Goal: Answer question/provide support: Share knowledge or assist other users

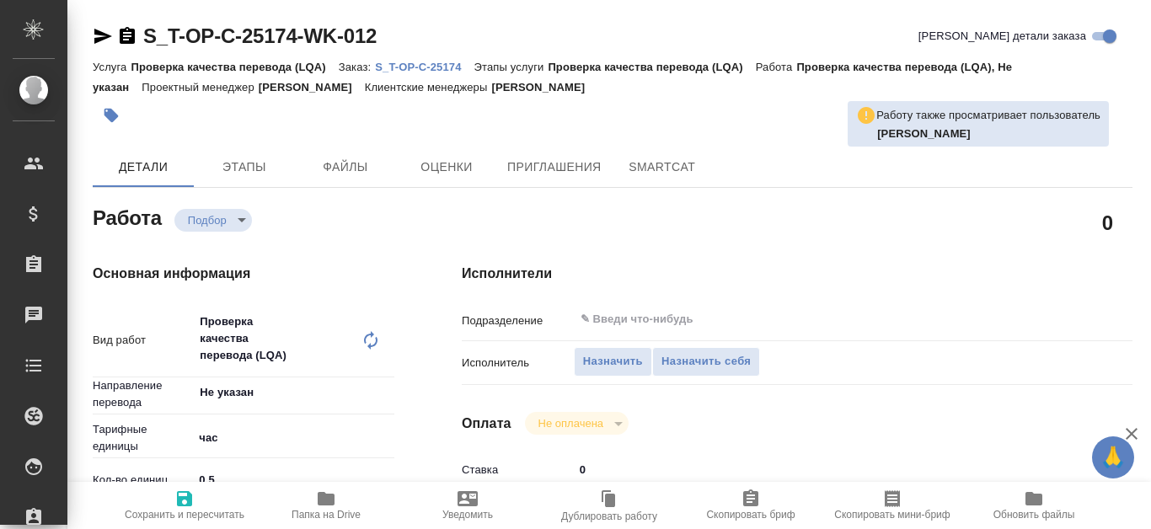
type textarea "x"
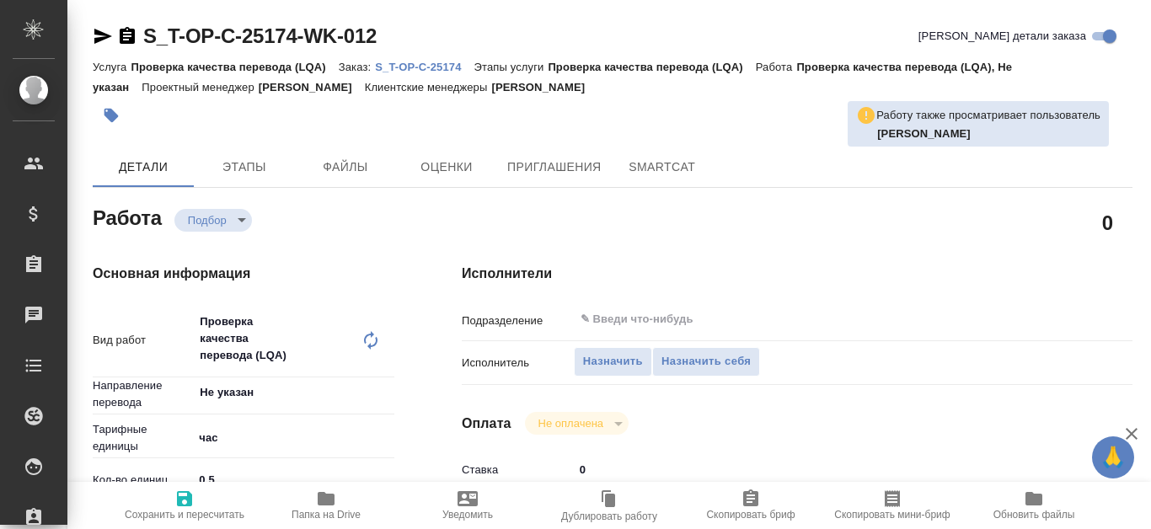
type textarea "x"
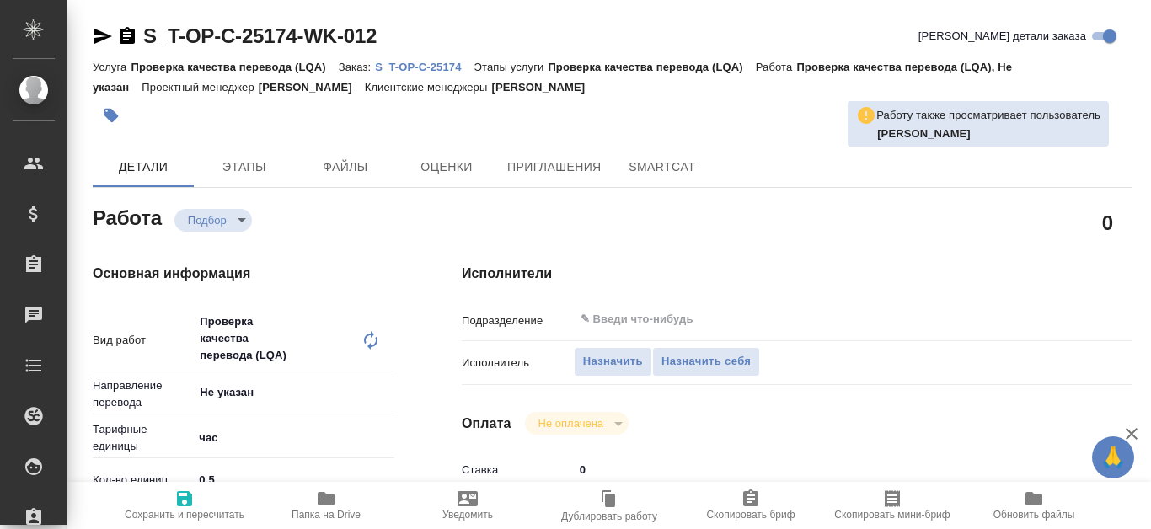
type textarea "x"
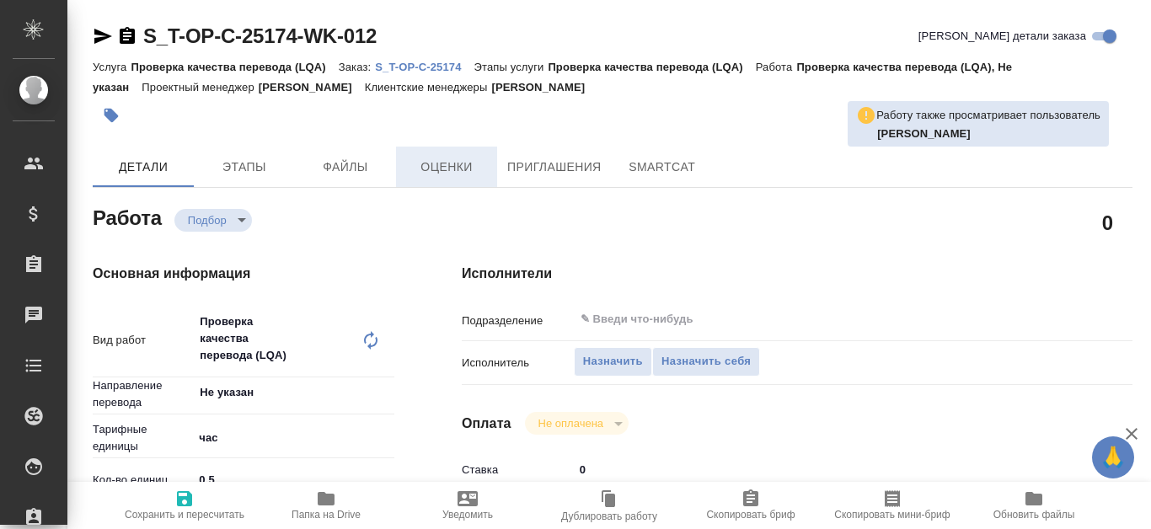
type textarea "x"
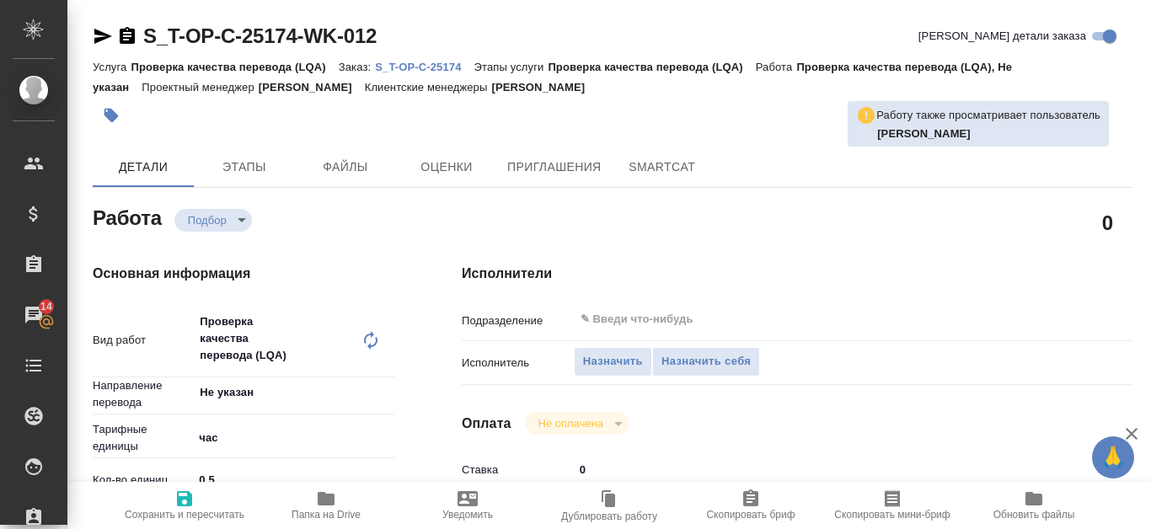
click at [457, 72] on p "S_T-OP-C-25174" at bounding box center [424, 67] width 99 height 13
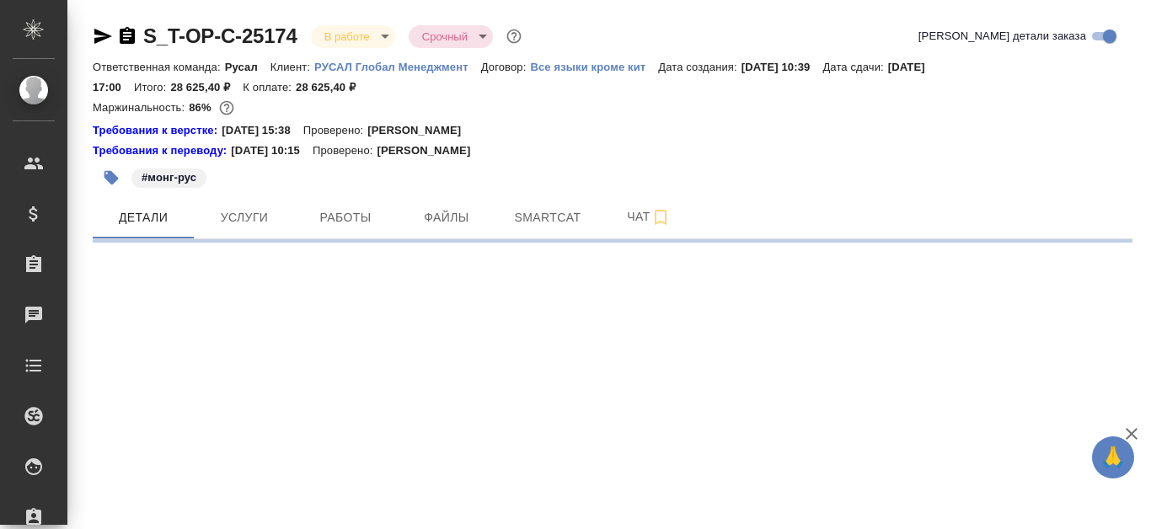
select select "RU"
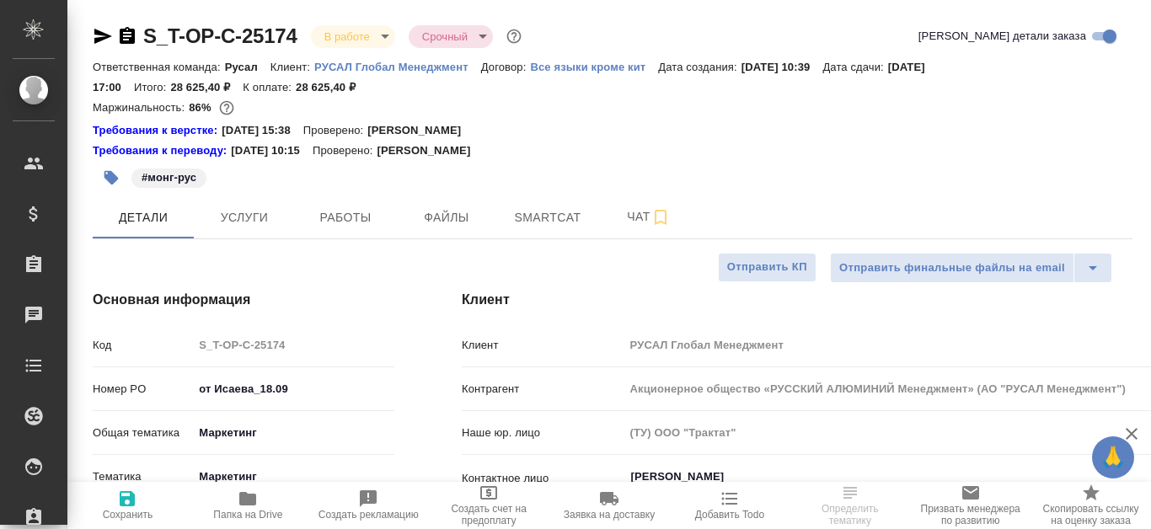
type textarea "x"
type input "[PERSON_NAME]"
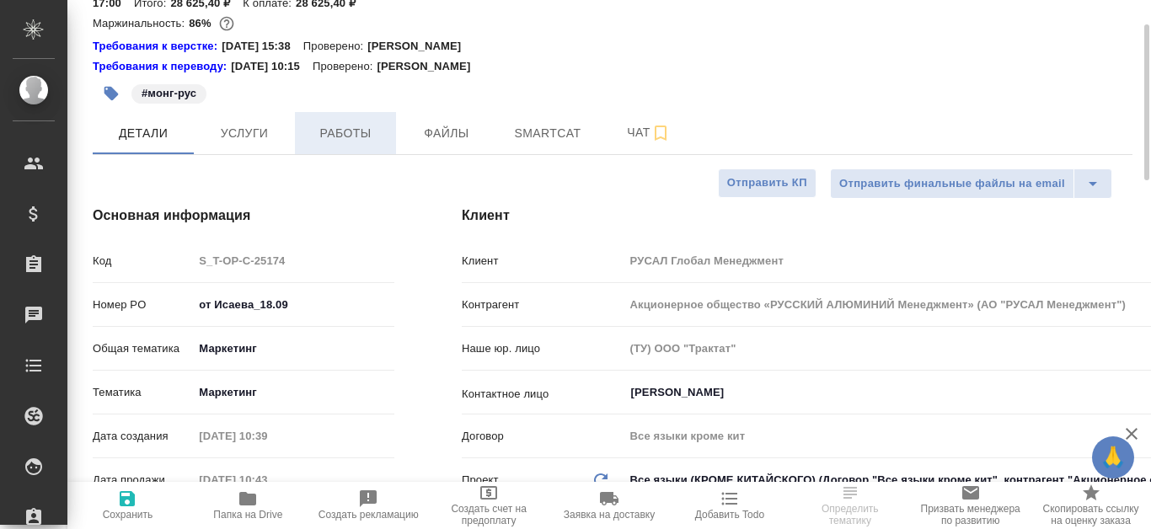
click at [326, 120] on button "Работы" at bounding box center [345, 133] width 101 height 42
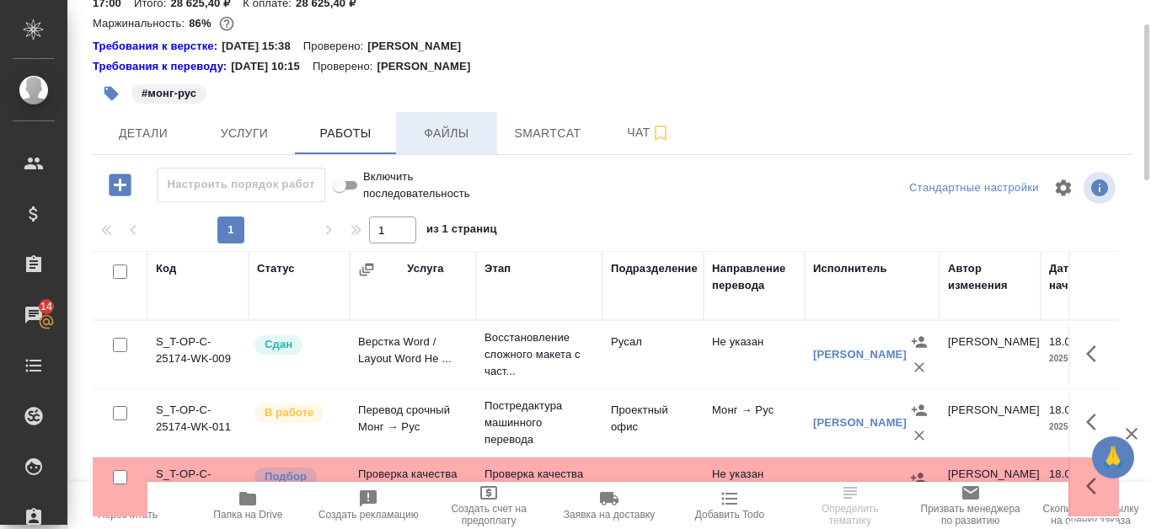
click at [473, 128] on span "Файлы" at bounding box center [446, 133] width 81 height 21
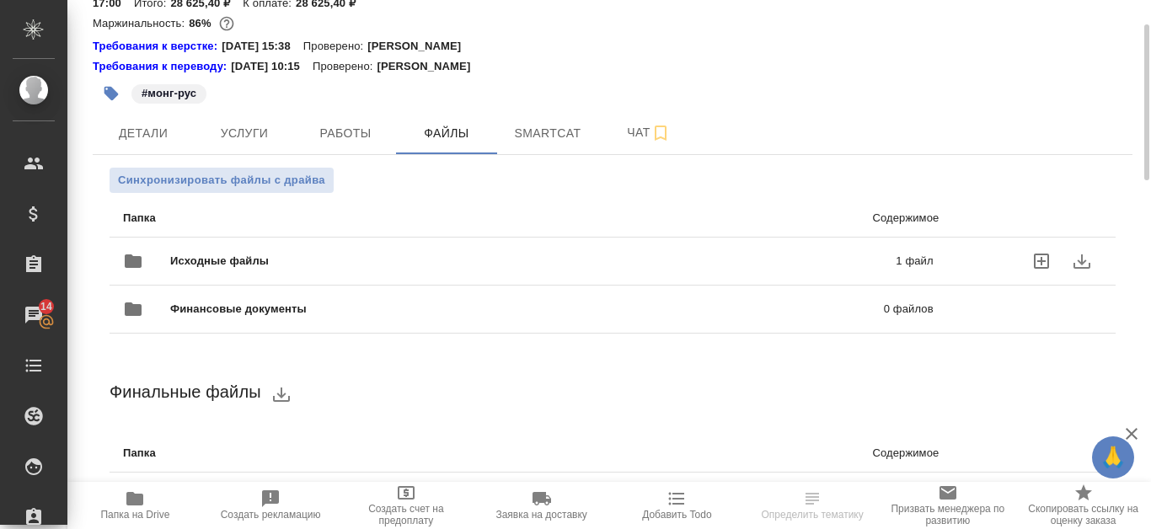
click at [835, 259] on p "1 файл" at bounding box center [757, 261] width 350 height 17
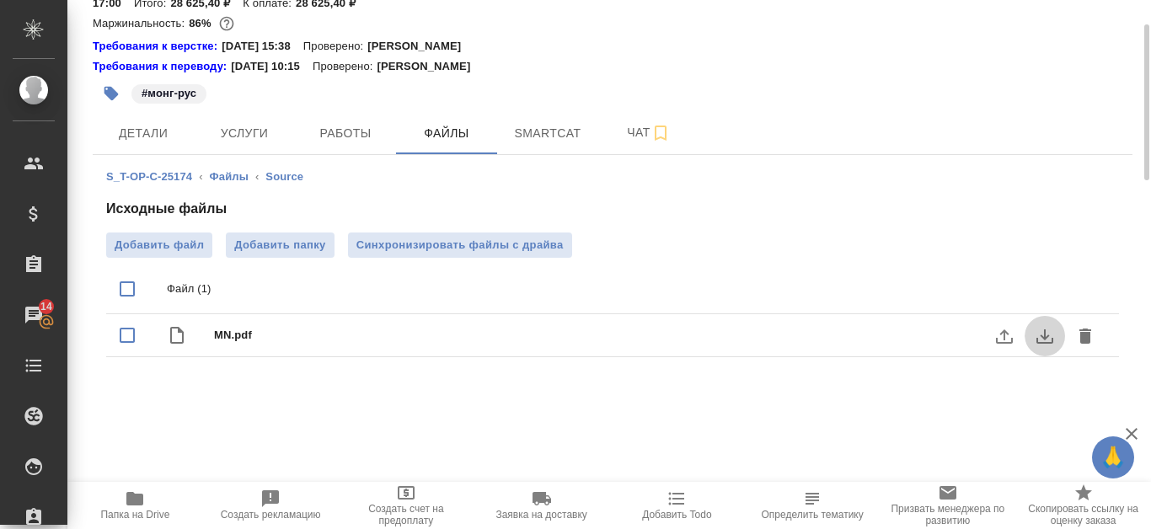
click at [1040, 336] on icon "download" at bounding box center [1044, 336] width 20 height 20
click at [144, 139] on span "Детали" at bounding box center [143, 133] width 81 height 21
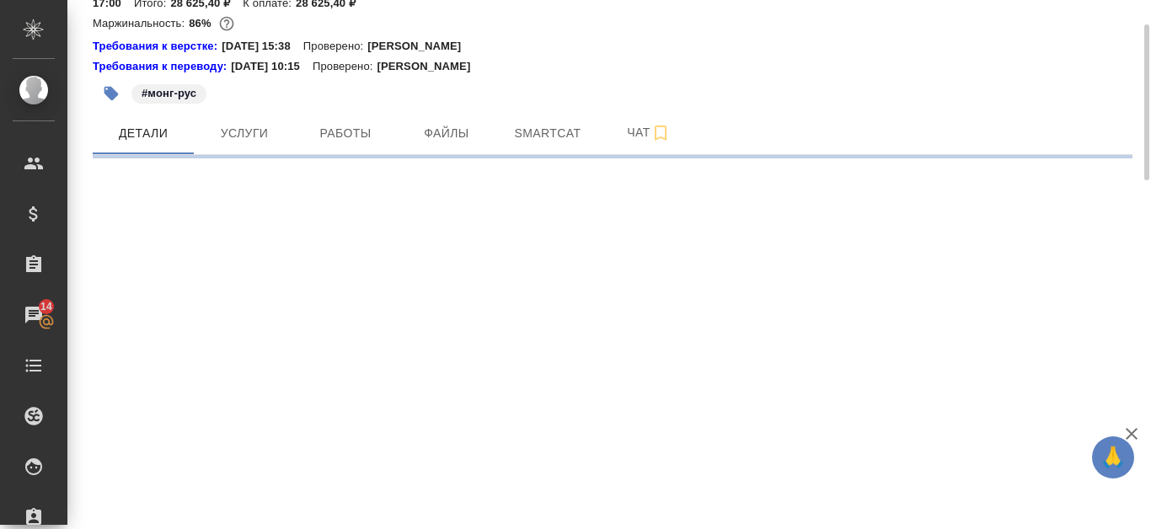
select select "RU"
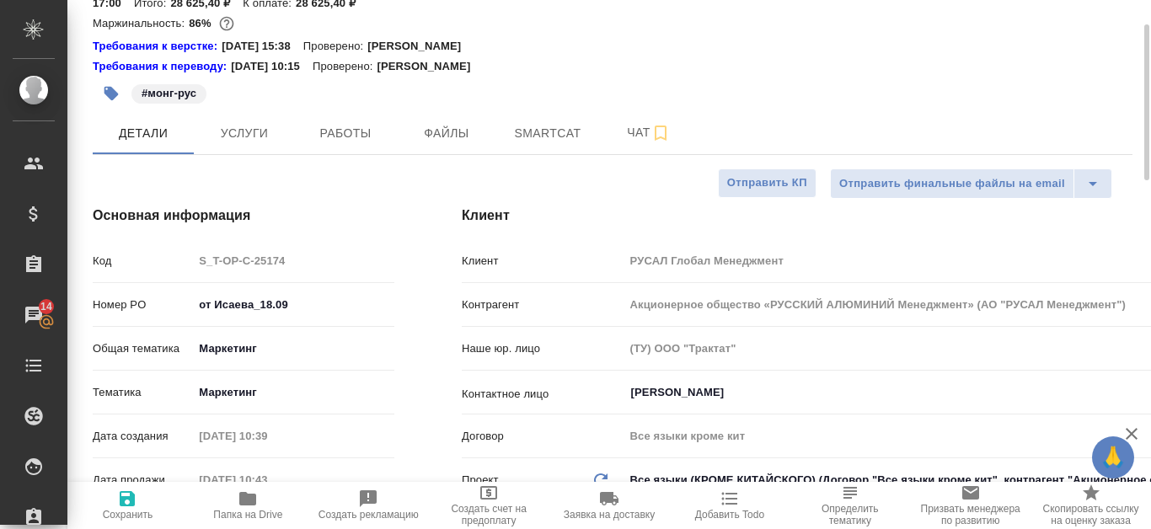
type textarea "x"
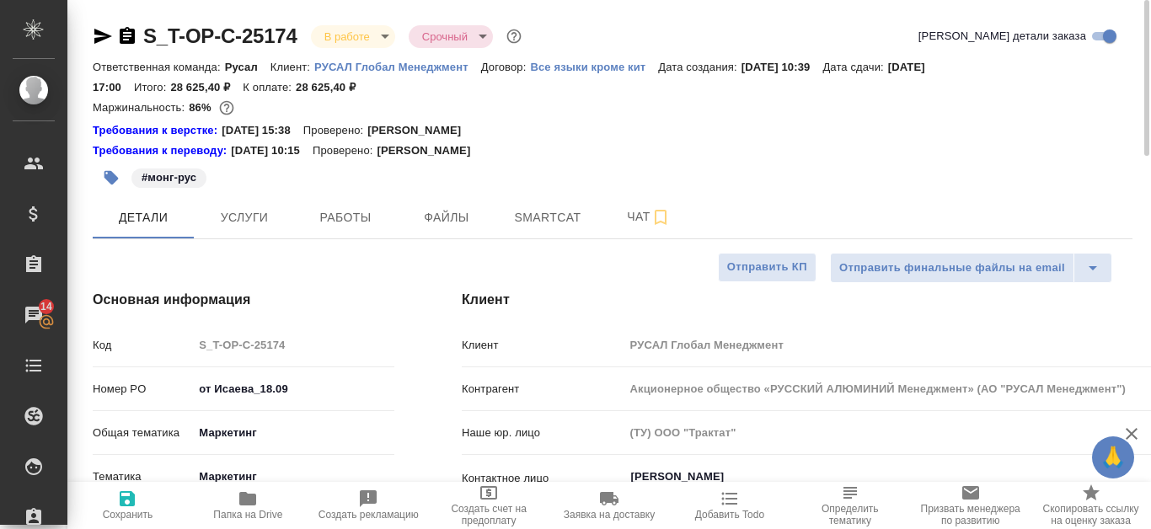
type textarea "x"
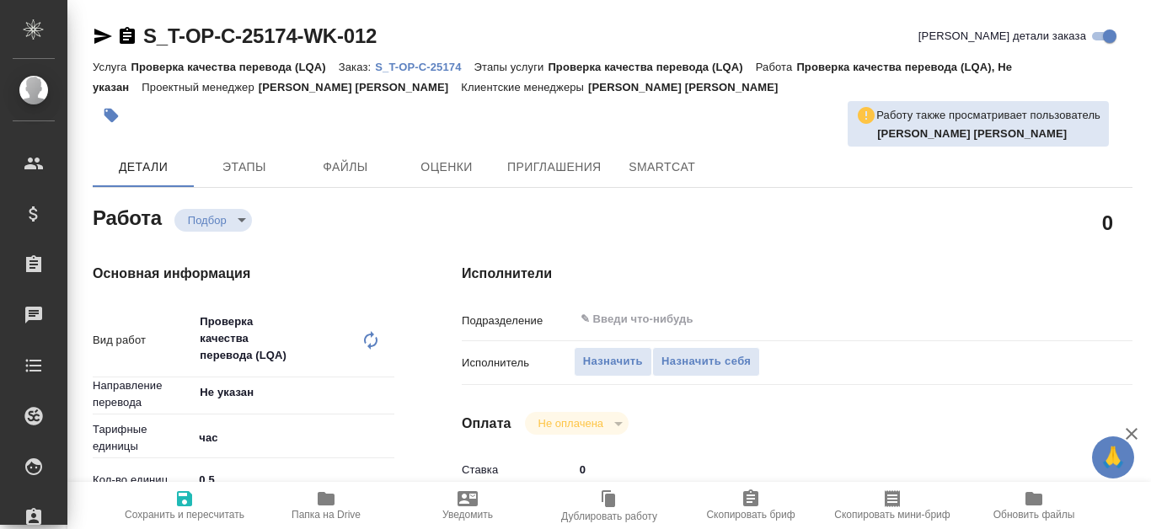
type textarea "x"
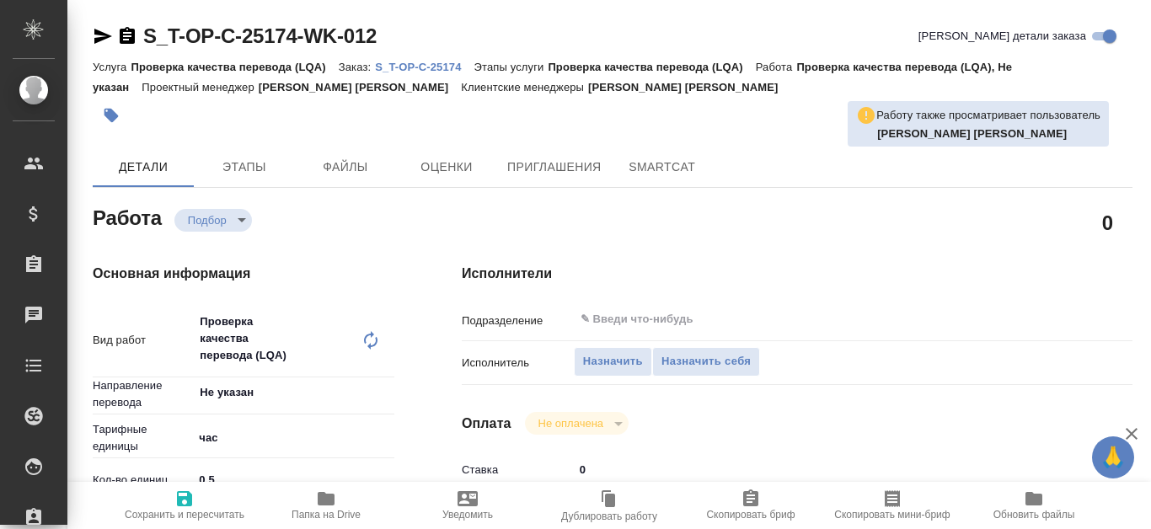
type textarea "x"
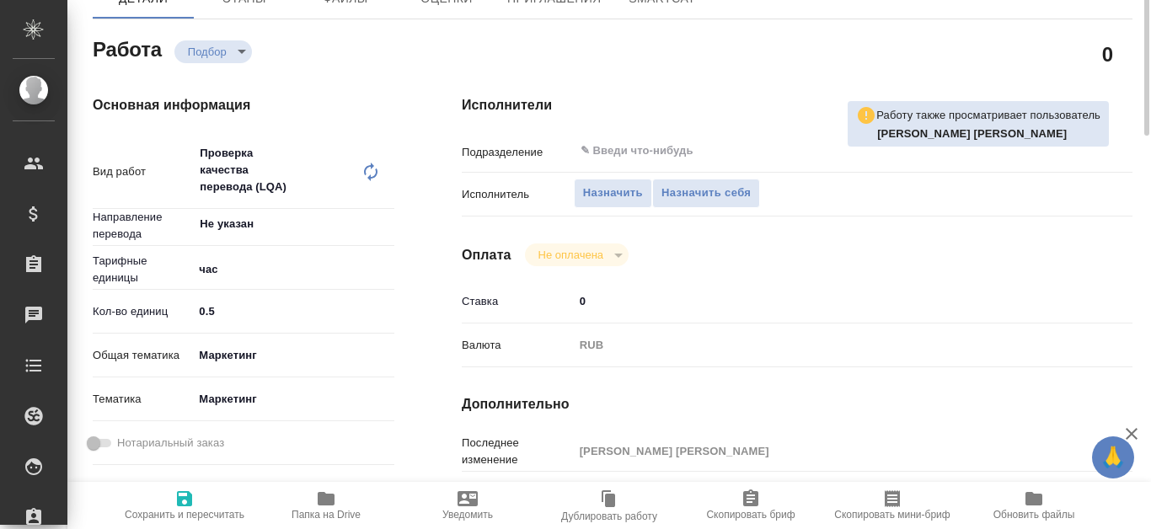
type textarea "x"
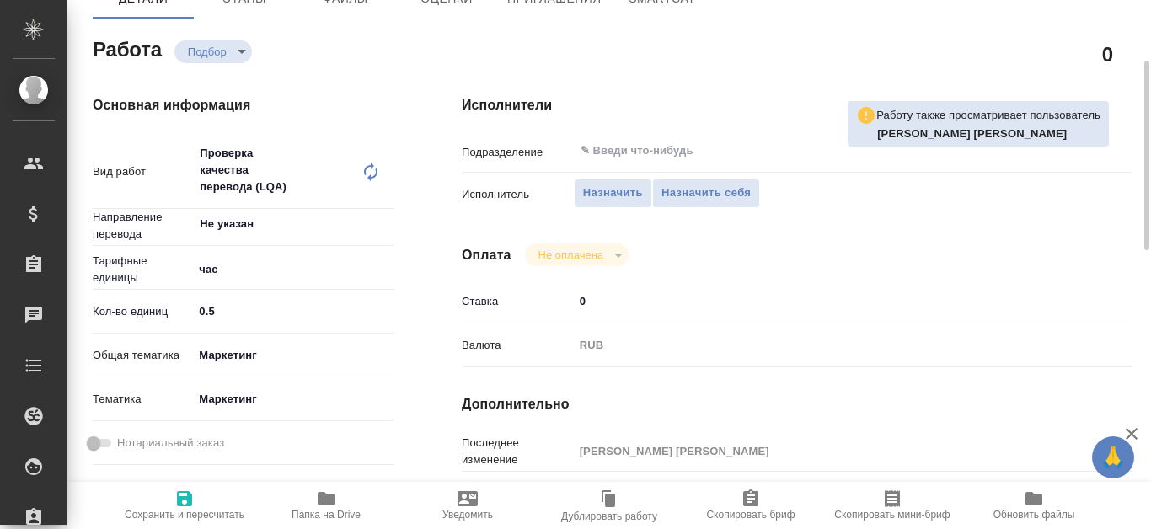
scroll to position [758, 0]
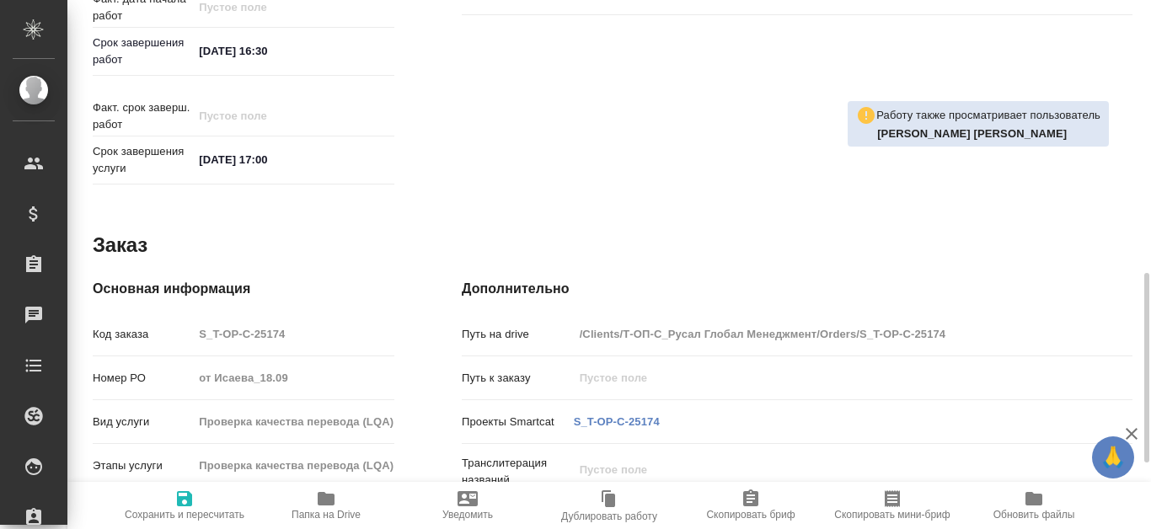
type textarea "x"
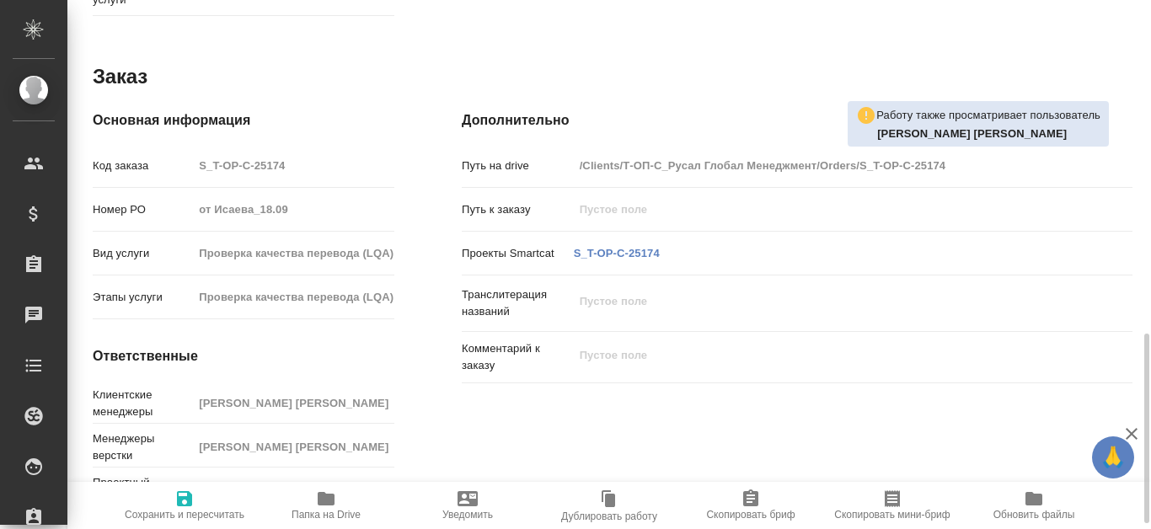
type textarea "x"
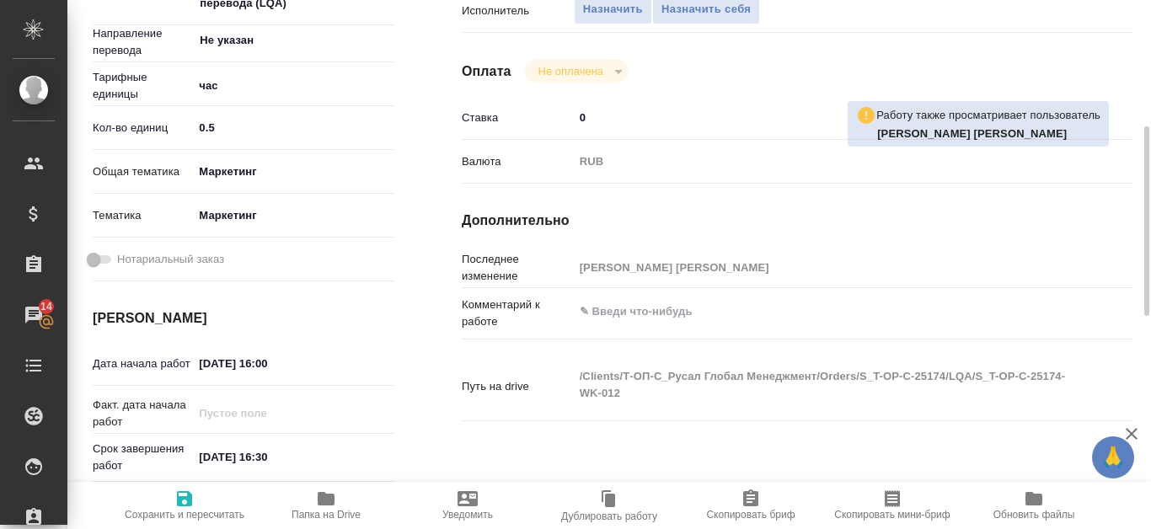
scroll to position [15, 0]
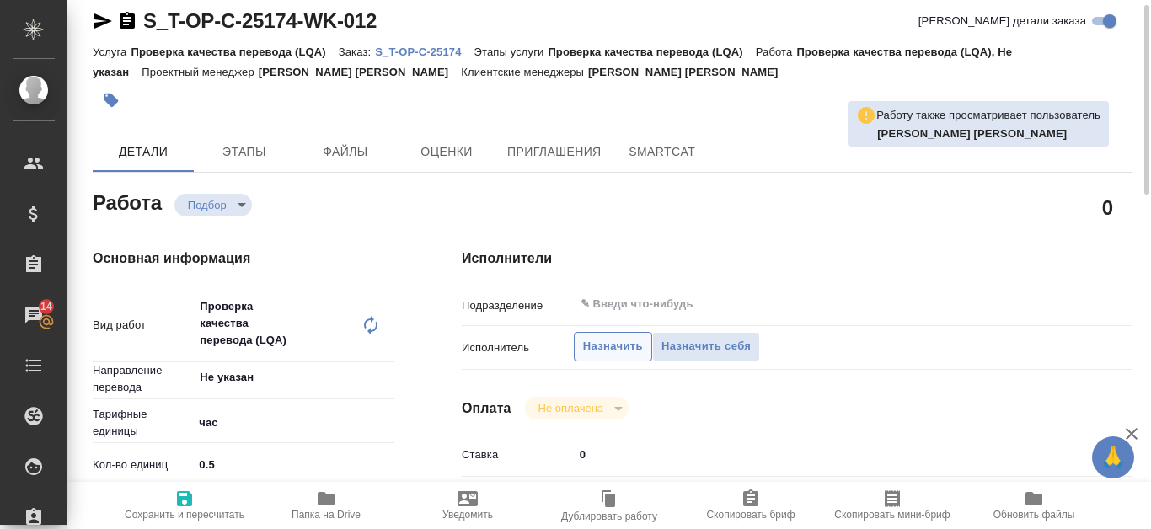
click at [615, 338] on span "Назначить" at bounding box center [613, 346] width 60 height 19
type textarea "x"
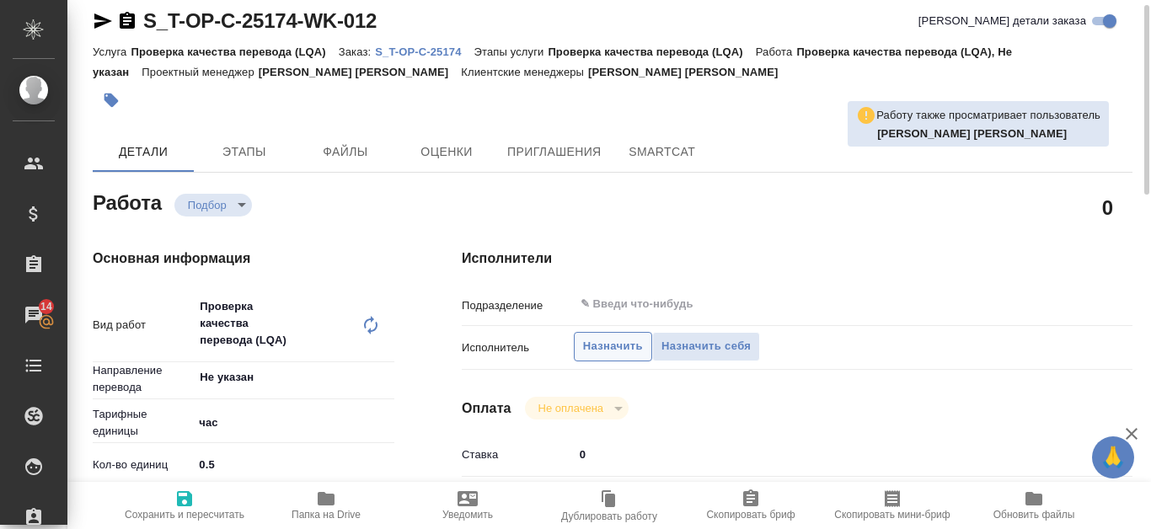
type textarea "x"
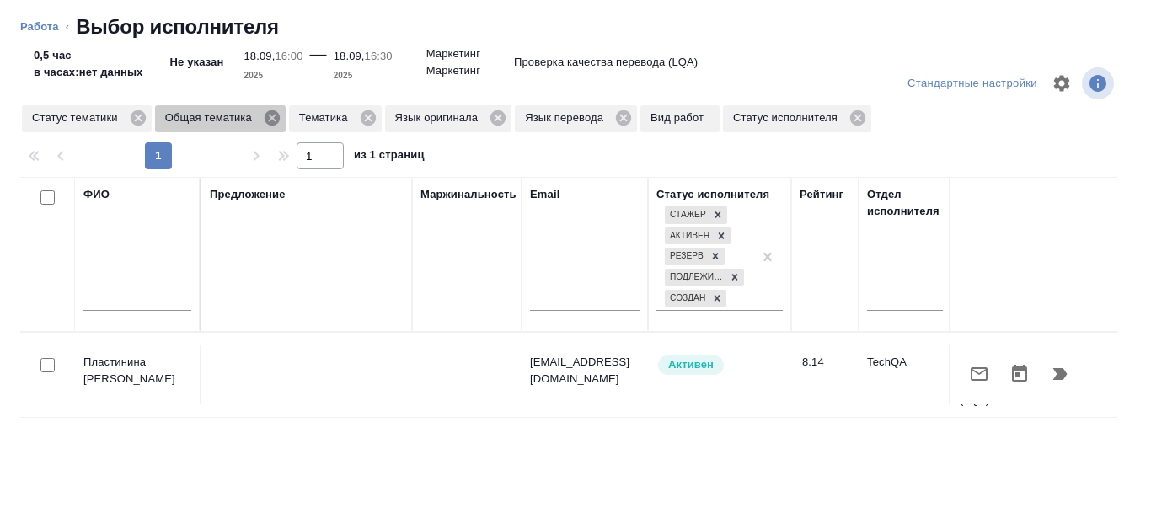
click at [274, 118] on icon at bounding box center [272, 117] width 15 height 15
click at [237, 124] on icon at bounding box center [233, 117] width 15 height 15
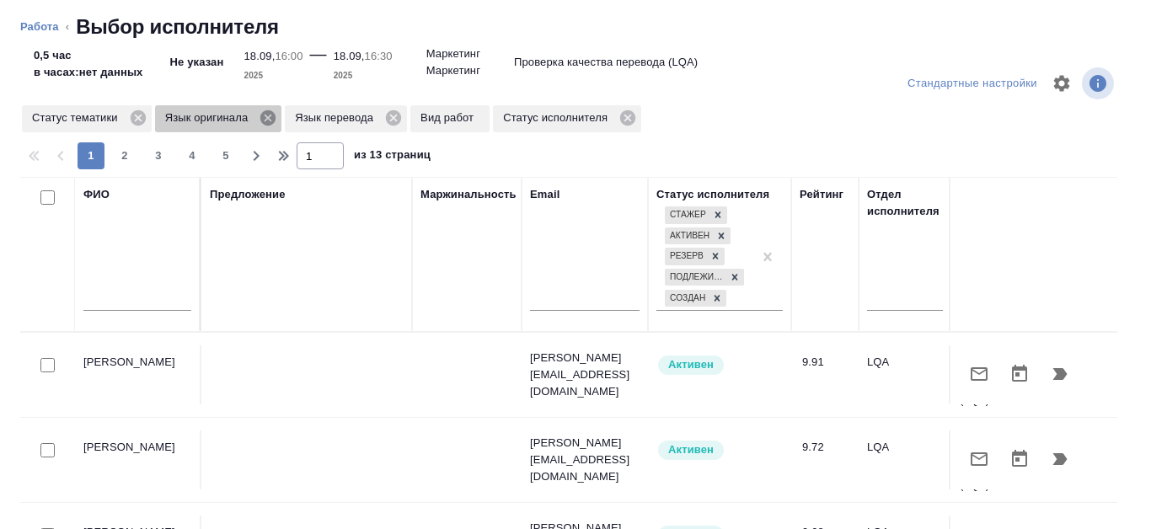
click at [268, 116] on icon at bounding box center [267, 117] width 15 height 15
click at [267, 123] on icon at bounding box center [262, 117] width 15 height 15
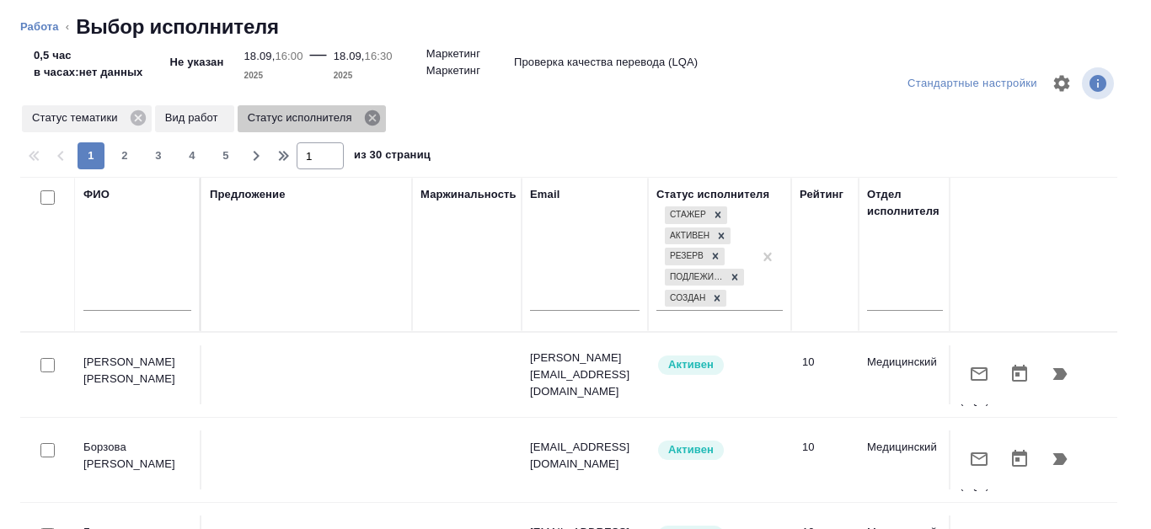
click at [374, 119] on icon at bounding box center [371, 117] width 15 height 15
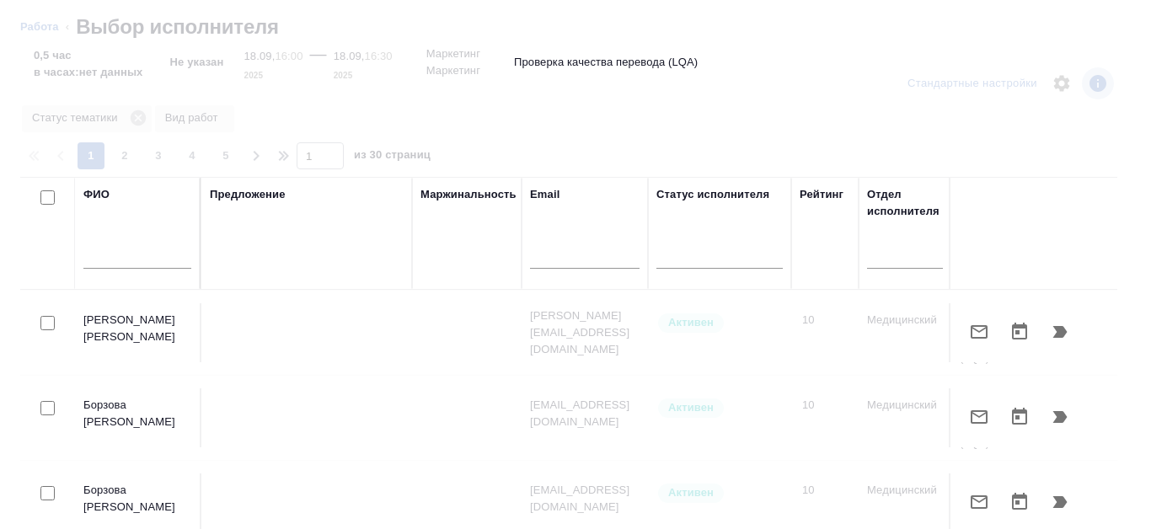
click at [127, 257] on input "text" at bounding box center [137, 258] width 108 height 21
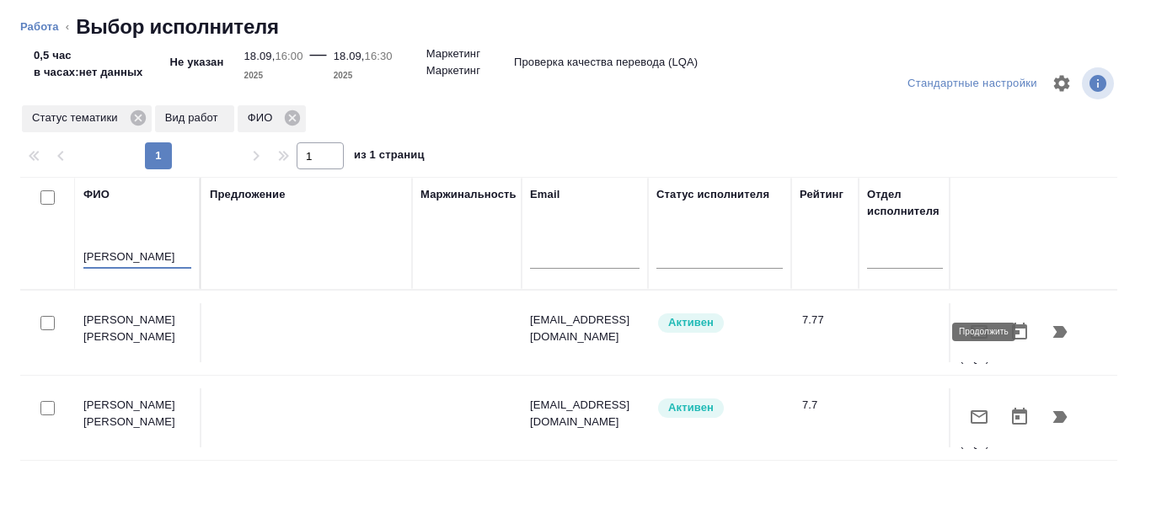
type input "Канатаева"
click at [1053, 329] on icon "button" at bounding box center [1060, 332] width 14 height 12
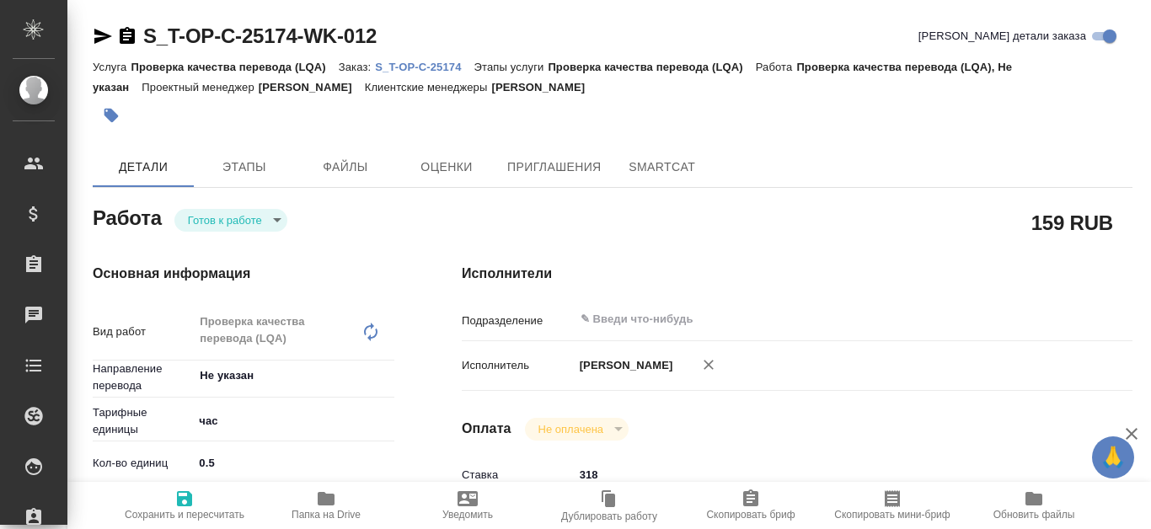
type textarea "x"
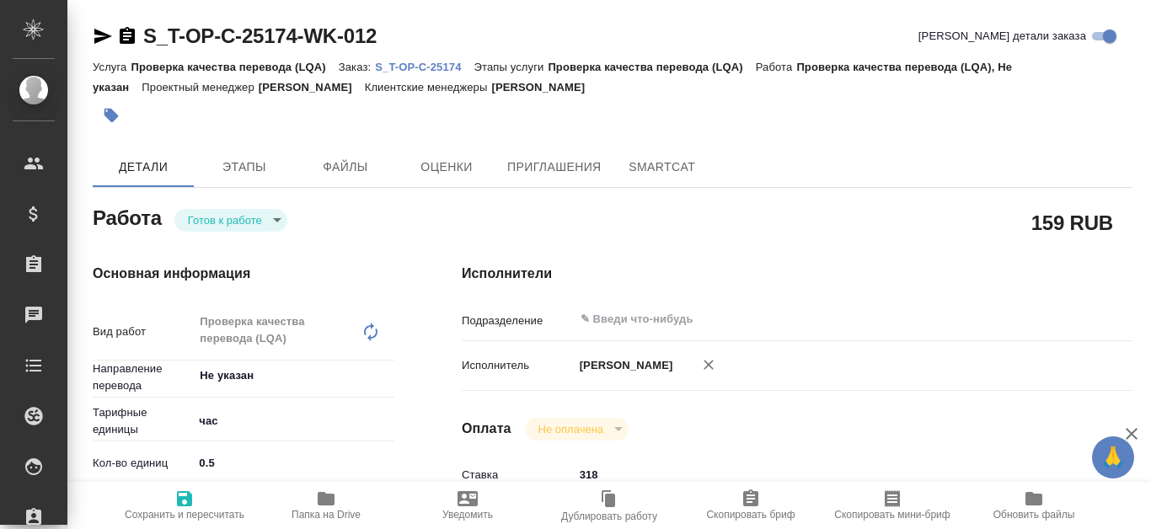
type textarea "x"
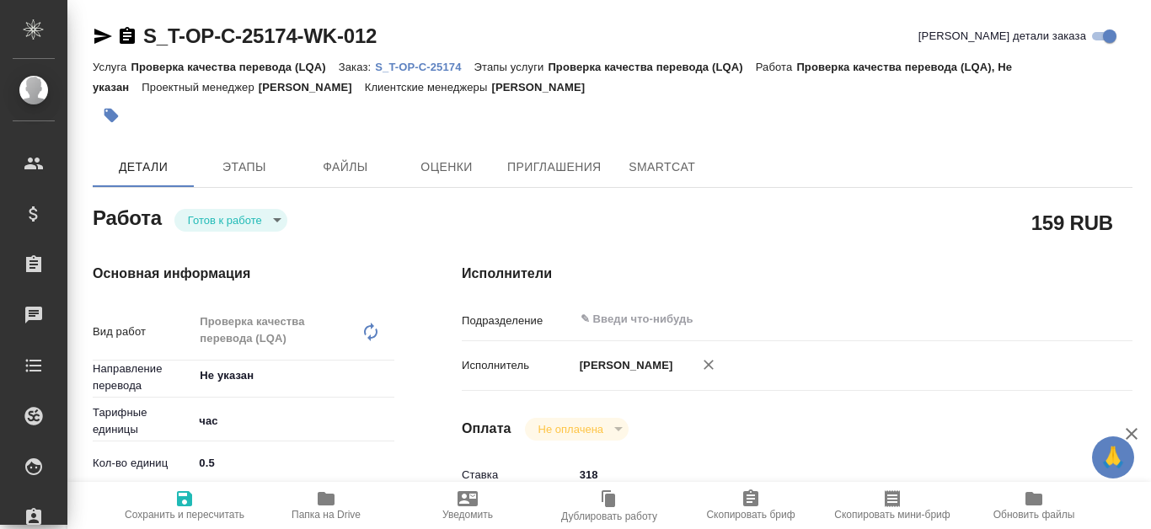
type textarea "x"
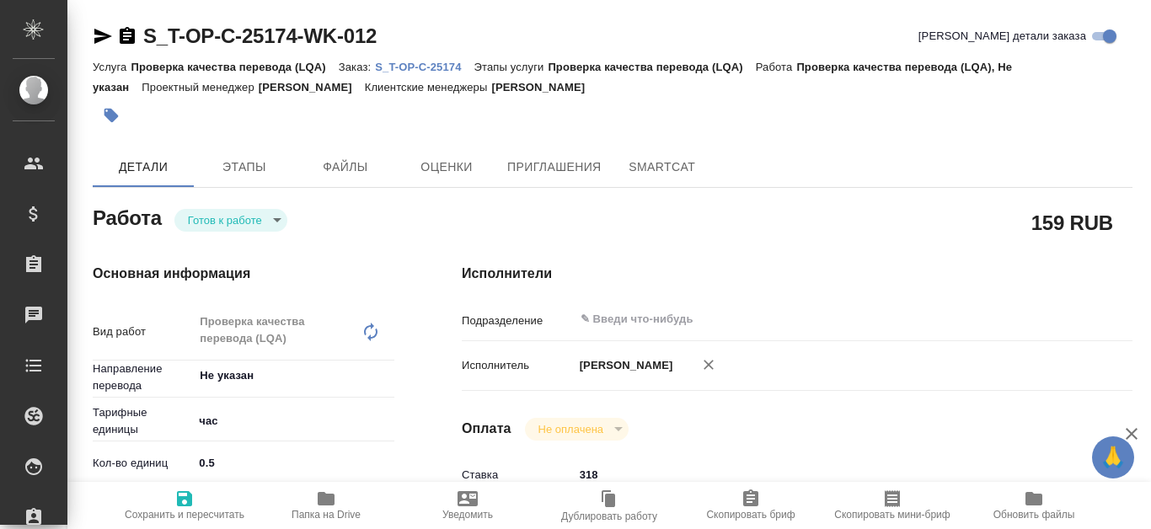
type textarea "x"
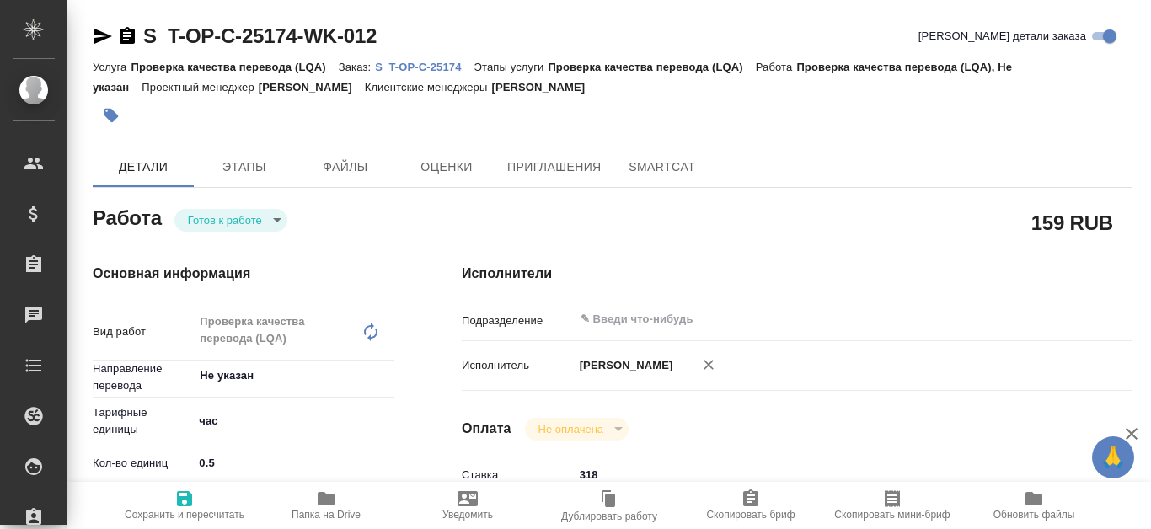
type textarea "x"
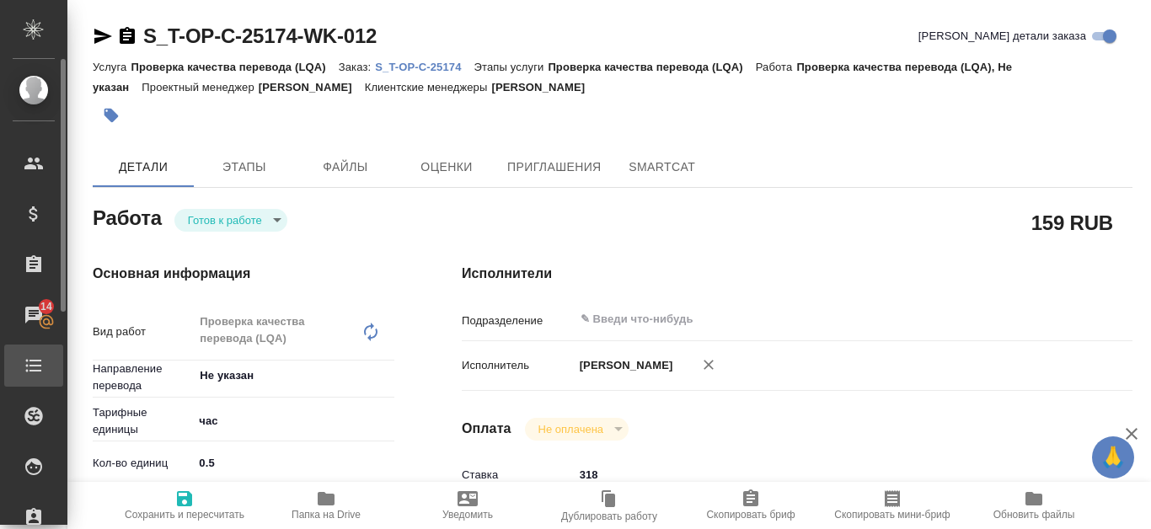
type textarea "x"
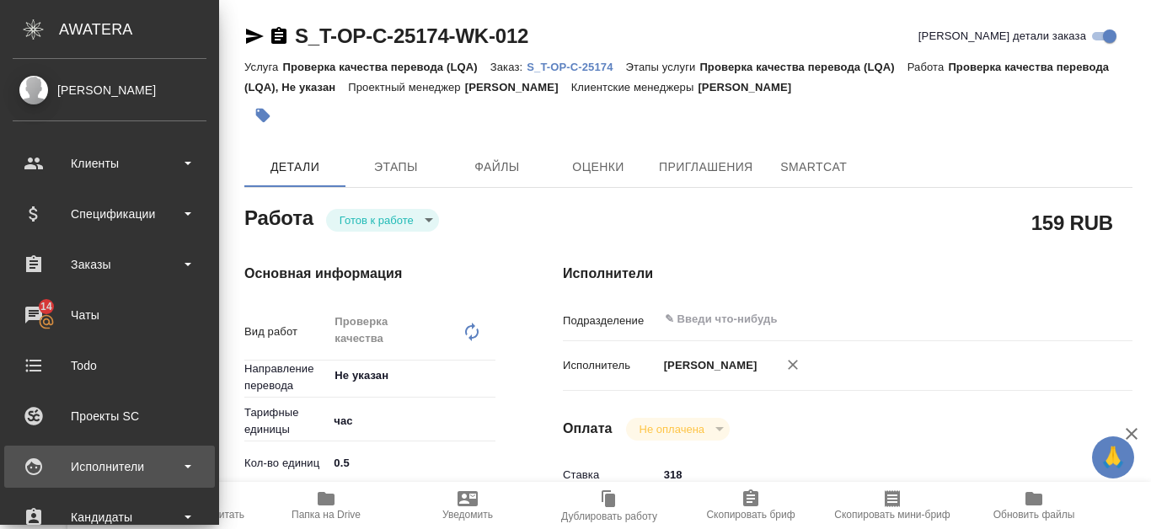
click at [135, 466] on div "Исполнители" at bounding box center [110, 466] width 194 height 25
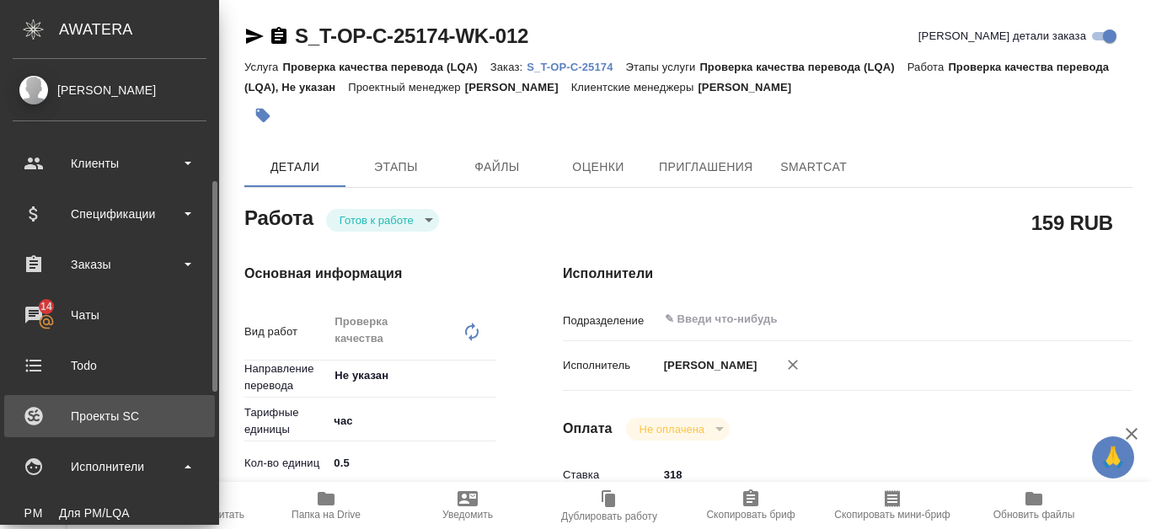
scroll to position [84, 0]
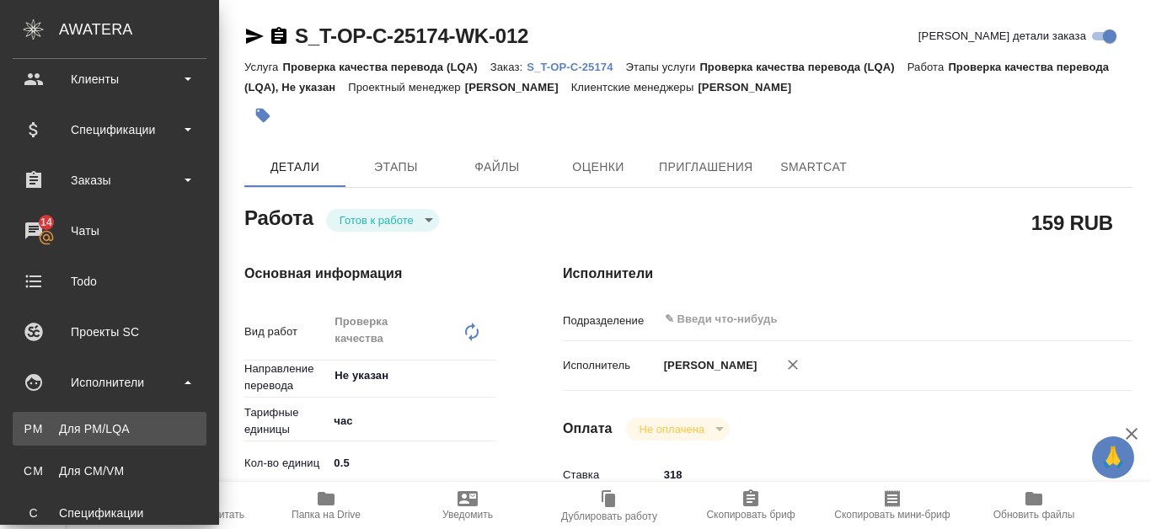
type textarea "x"
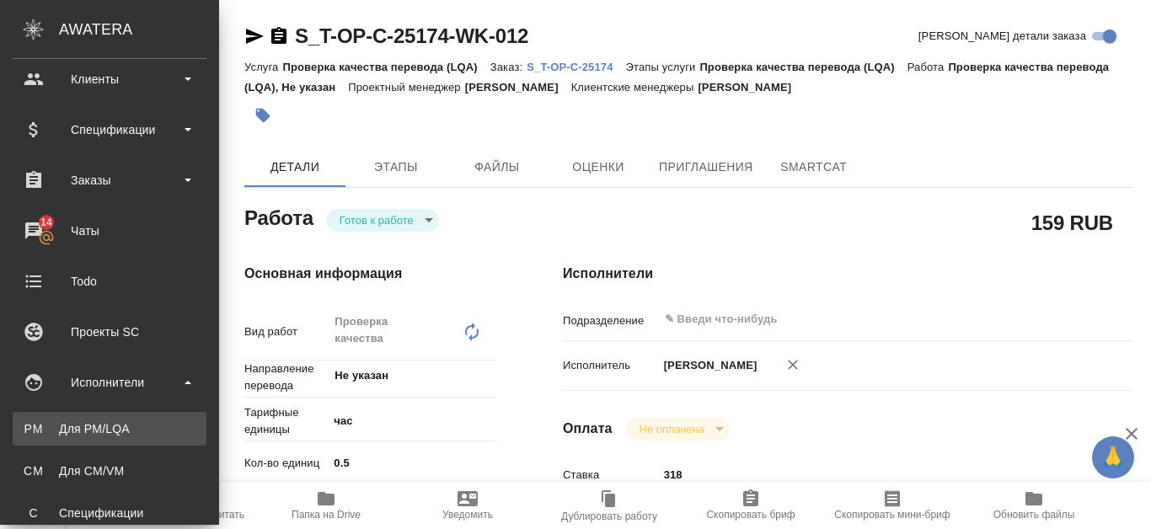
click at [136, 421] on div "Для PM/LQA" at bounding box center [109, 428] width 177 height 17
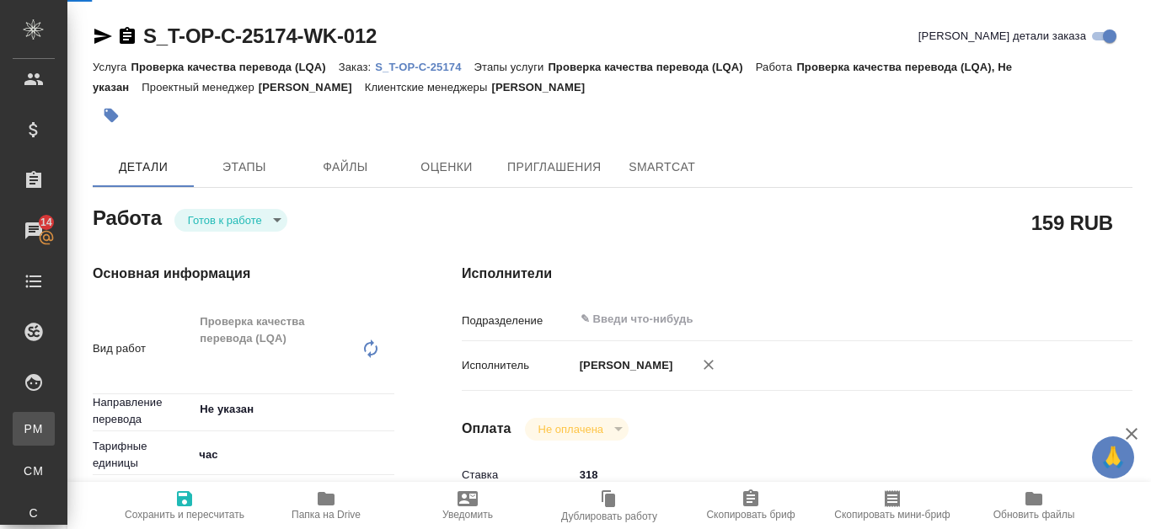
type textarea "x"
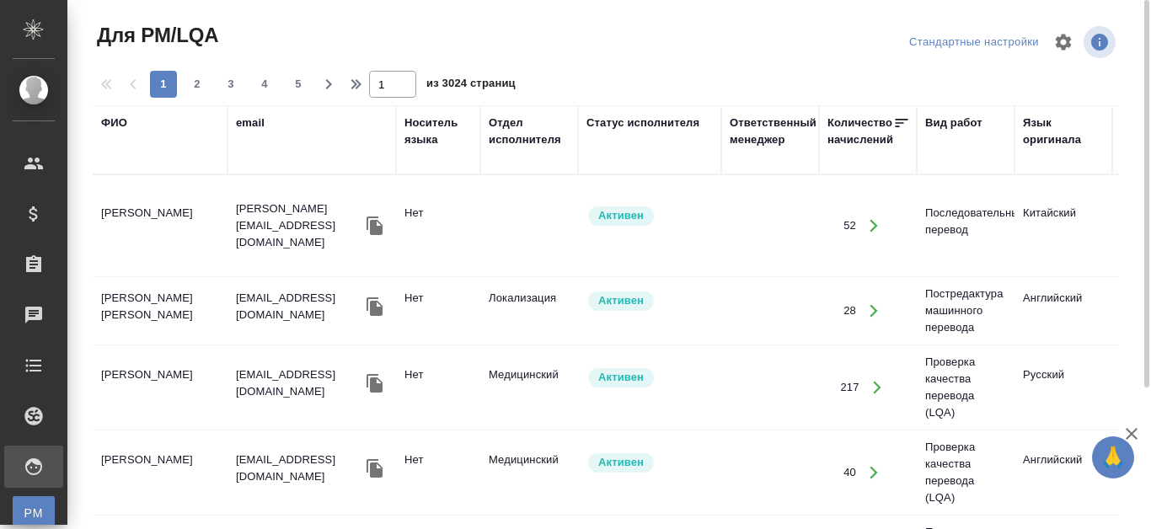
click at [193, 165] on th "ФИО" at bounding box center [160, 139] width 135 height 69
click at [114, 122] on div "ФИО" at bounding box center [114, 123] width 26 height 17
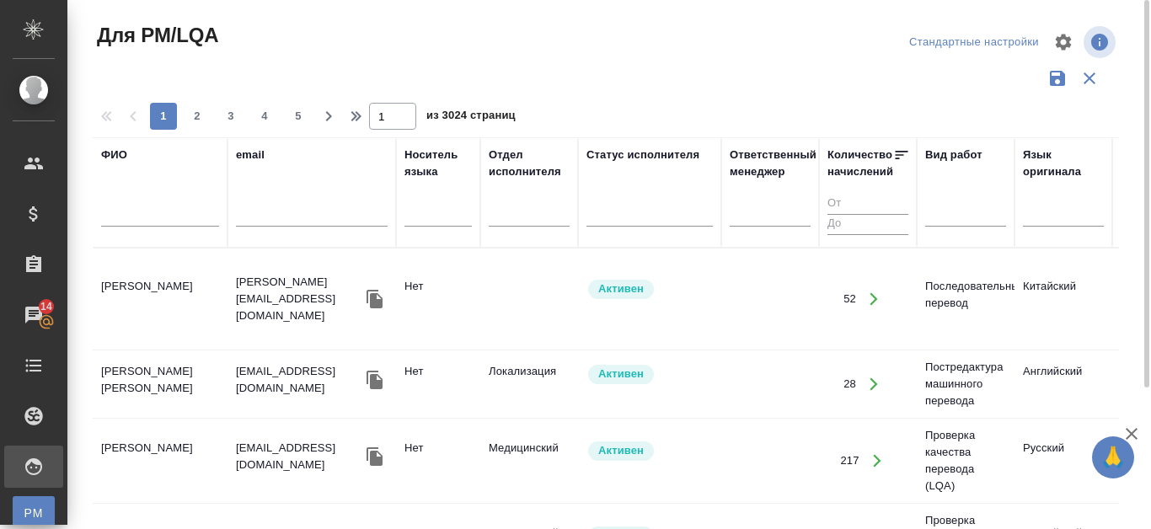
click at [119, 203] on div at bounding box center [160, 217] width 118 height 41
click at [119, 216] on input "text" at bounding box center [160, 216] width 118 height 21
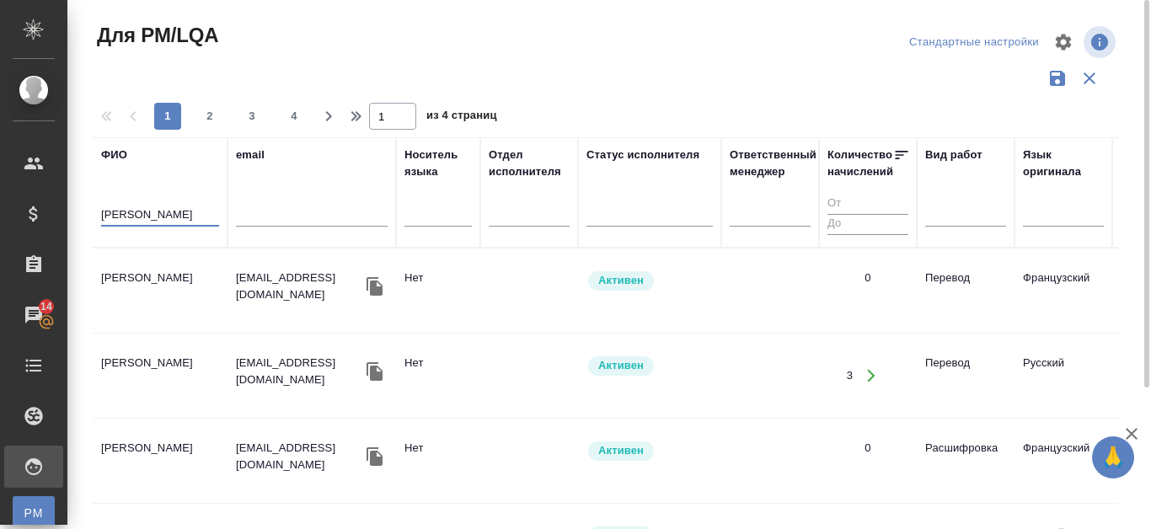
type input "[PERSON_NAME]"
click at [190, 279] on td "[PERSON_NAME]" at bounding box center [160, 290] width 135 height 59
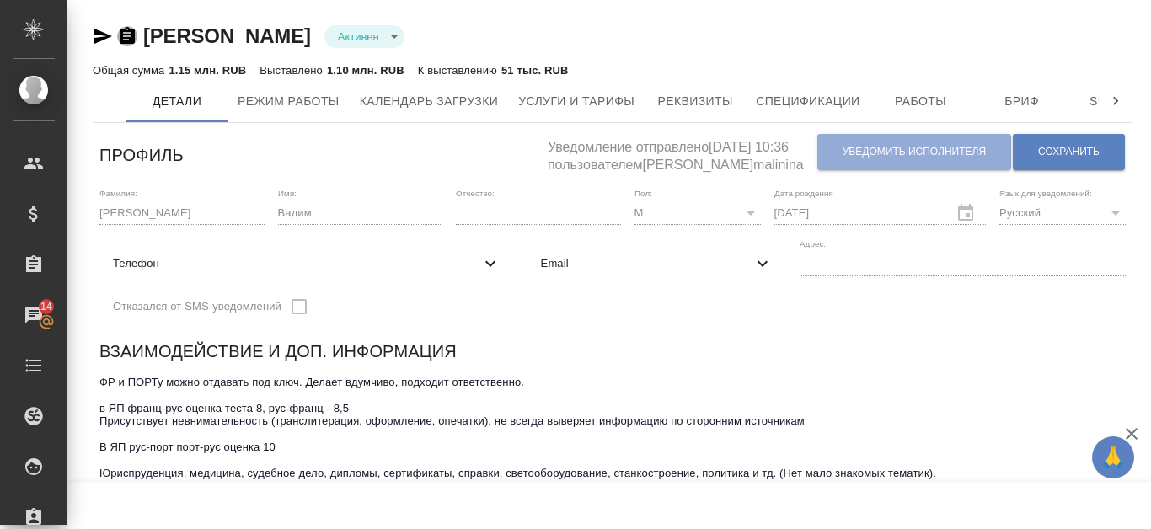
click at [128, 36] on icon "button" at bounding box center [127, 36] width 20 height 20
click at [994, 88] on button "Бриф" at bounding box center [1021, 101] width 101 height 42
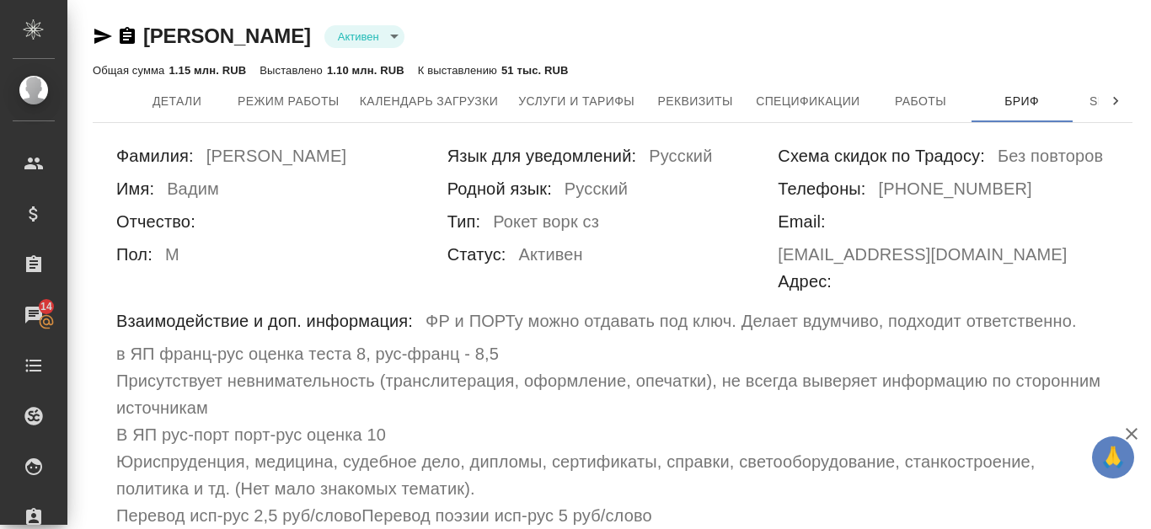
scroll to position [84, 0]
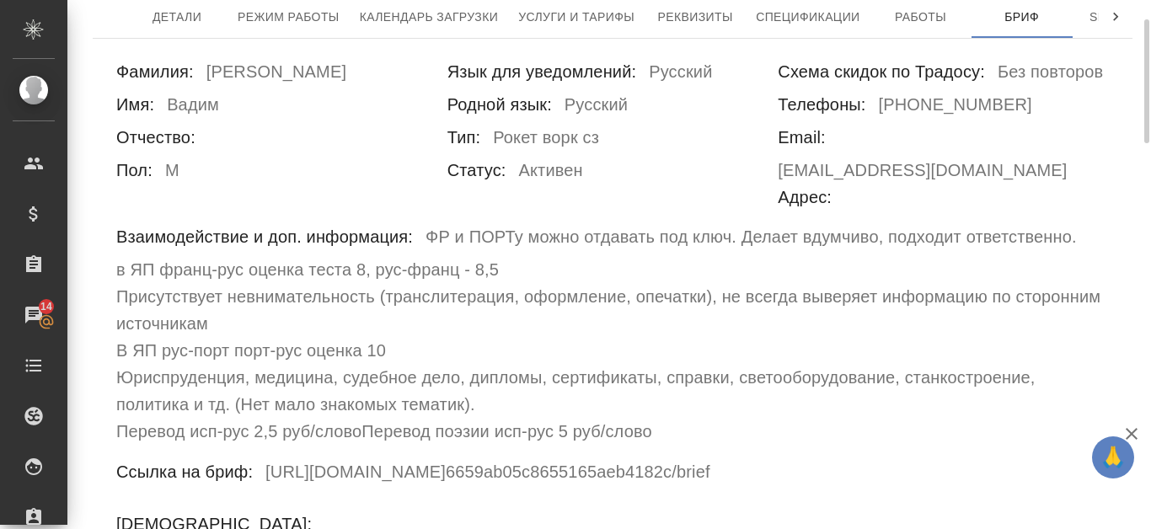
click at [265, 292] on h6 "Присутствует невнимательность (транслитерация, оформление, опечатки), не всегда…" at bounding box center [612, 310] width 992 height 54
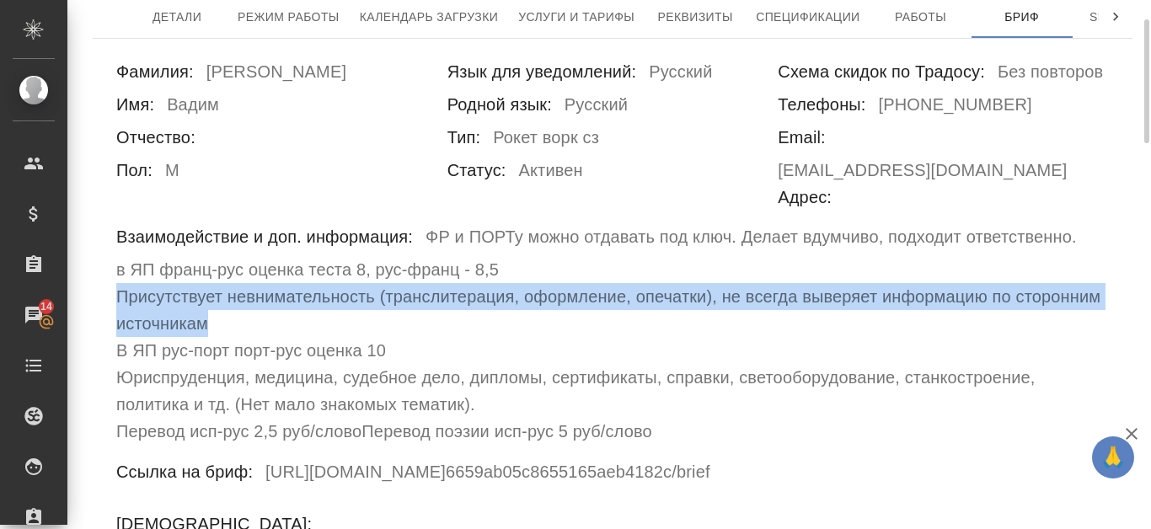
drag, startPoint x: 118, startPoint y: 271, endPoint x: 266, endPoint y: 297, distance: 150.4
click at [266, 297] on h6 "Присутствует невнимательность (транслитерация, оформление, опечатки), не всегда…" at bounding box center [612, 310] width 992 height 54
copy h6 "Присутствует невнимательность (транслитерация, оформление, опечатки), не всегда…"
click at [624, 35] on button "Услуги и тарифы" at bounding box center [576, 17] width 136 height 42
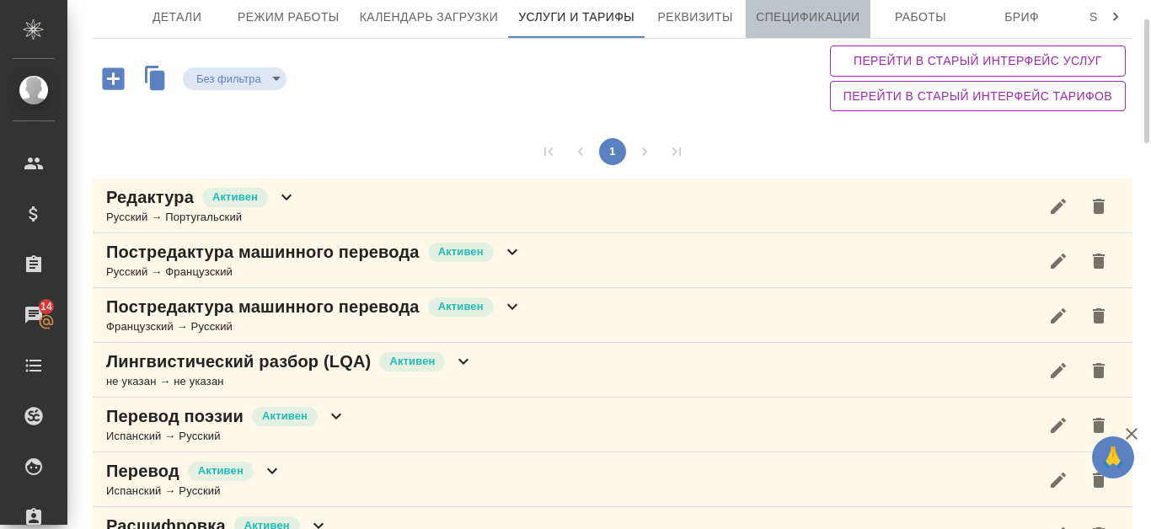
click at [800, 17] on span "Спецификации" at bounding box center [808, 17] width 104 height 21
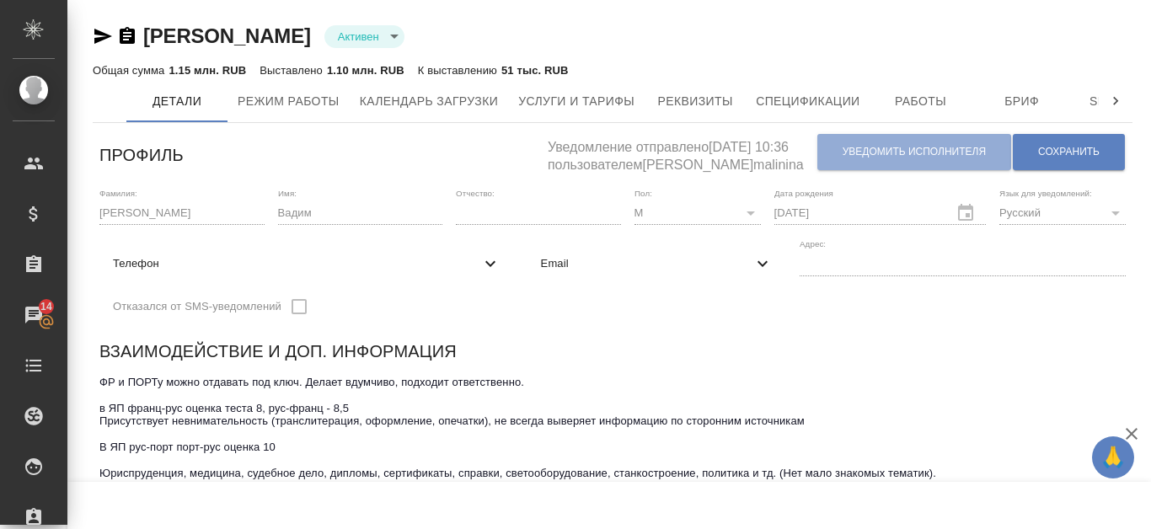
click at [502, 435] on textarea "ФР и ПОРТу можно отдавать под ключ. Делает вдумчиво, подходит ответственно. в Я…" at bounding box center [612, 447] width 1026 height 143
click at [948, 466] on textarea "ФР и ПОРТу можно отдавать под ключ. Делает вдумчиво, подходит ответственно. в Я…" at bounding box center [612, 447] width 1026 height 143
click at [943, 474] on textarea "ФР и ПОРТу можно отдавать под ключ. Делает вдумчиво, подходит ответственно. в Я…" at bounding box center [612, 447] width 1026 height 143
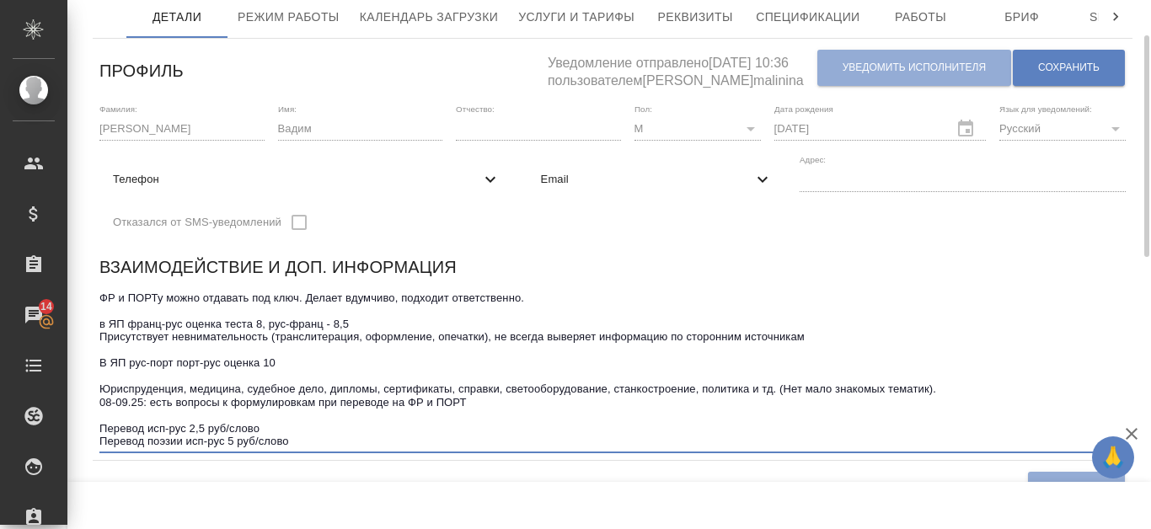
click at [168, 404] on textarea "ФР и ПОРТу можно отдавать под ключ. Делает вдумчиво, подходит ответственно. в Я…" at bounding box center [612, 369] width 1026 height 156
click at [171, 404] on textarea "ФР и ПОРТу можно отдавать под ключ. Делает вдумчиво, подходит ответственно. в Я…" at bounding box center [612, 369] width 1026 height 156
click at [554, 409] on textarea "ФР и ПОРТу можно отдавать под ключ. Делает вдумчиво, подходит ответственно. в Я…" at bounding box center [612, 369] width 1026 height 156
click at [553, 406] on textarea "ФР и ПОРТу можно отдавать под ключ. Делает вдумчиво, подходит ответственно. в Я…" at bounding box center [612, 369] width 1026 height 156
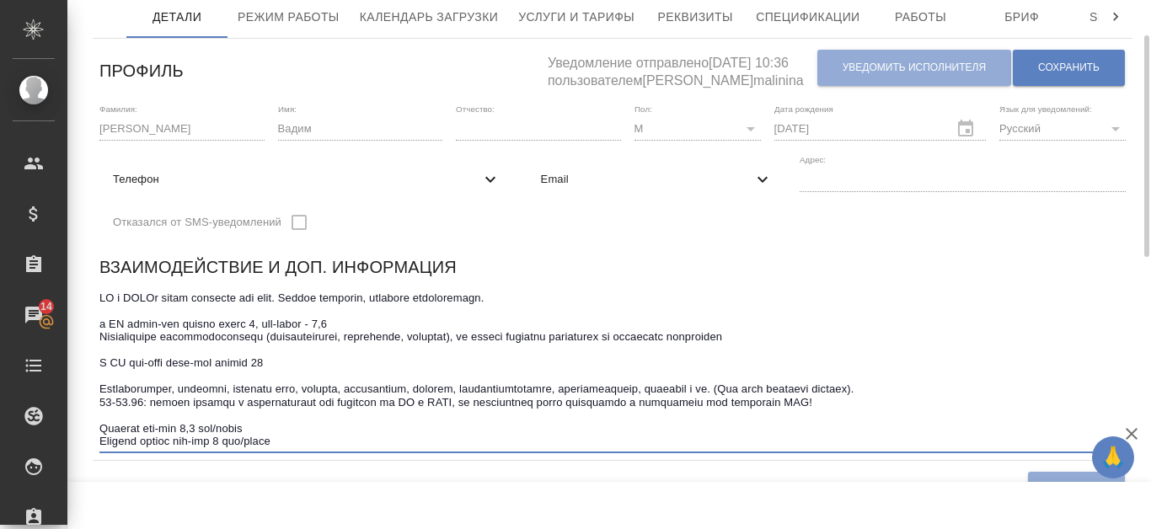
drag, startPoint x: 427, startPoint y: 403, endPoint x: 432, endPoint y: 410, distance: 9.1
click at [427, 402] on textarea at bounding box center [612, 369] width 1026 height 156
click at [423, 402] on textarea at bounding box center [612, 369] width 1026 height 156
click at [331, 404] on textarea at bounding box center [612, 369] width 1026 height 156
click at [505, 405] on textarea at bounding box center [612, 369] width 1026 height 156
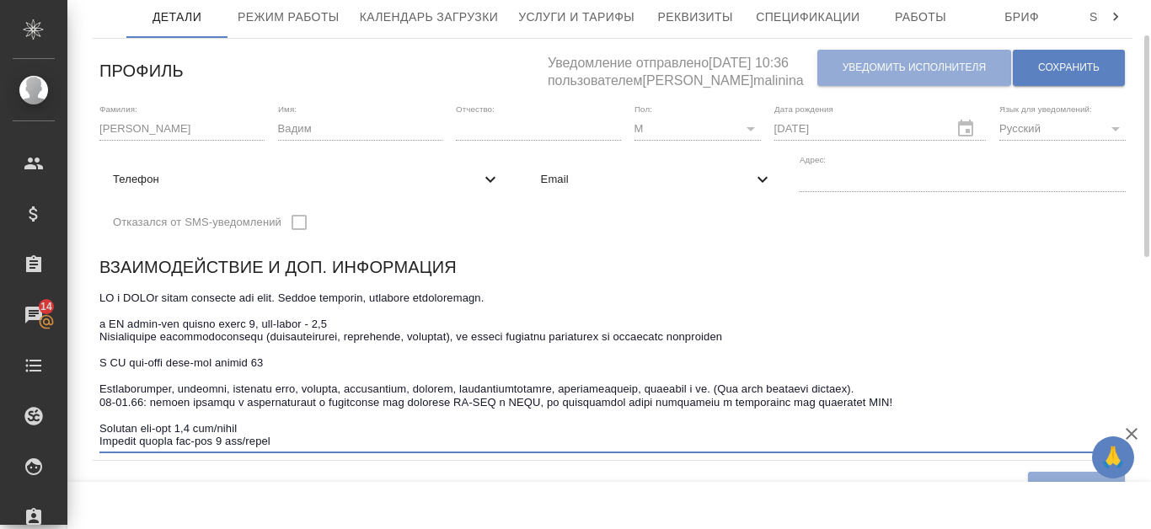
click at [572, 399] on textarea at bounding box center [612, 369] width 1026 height 156
click at [583, 397] on textarea at bounding box center [612, 369] width 1026 height 156
click at [535, 406] on textarea at bounding box center [612, 369] width 1026 height 156
click at [532, 400] on textarea at bounding box center [612, 369] width 1026 height 156
click at [645, 400] on textarea at bounding box center [612, 369] width 1026 height 156
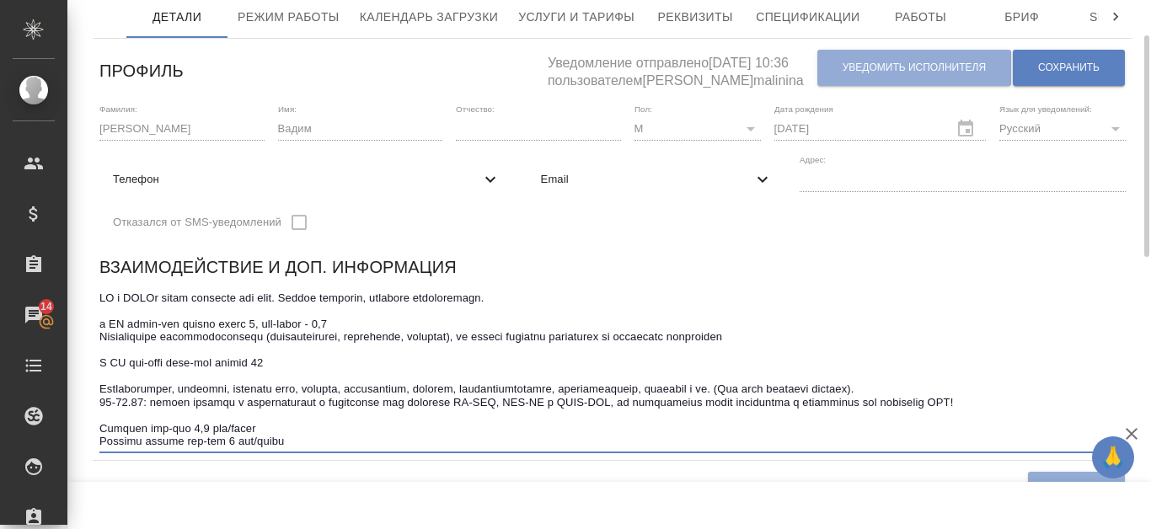
click at [652, 403] on textarea at bounding box center [612, 369] width 1026 height 156
click at [648, 404] on textarea at bounding box center [612, 369] width 1026 height 156
click at [655, 395] on textarea at bounding box center [612, 369] width 1026 height 156
click at [657, 396] on textarea at bounding box center [612, 369] width 1026 height 156
click at [659, 398] on textarea at bounding box center [612, 369] width 1026 height 156
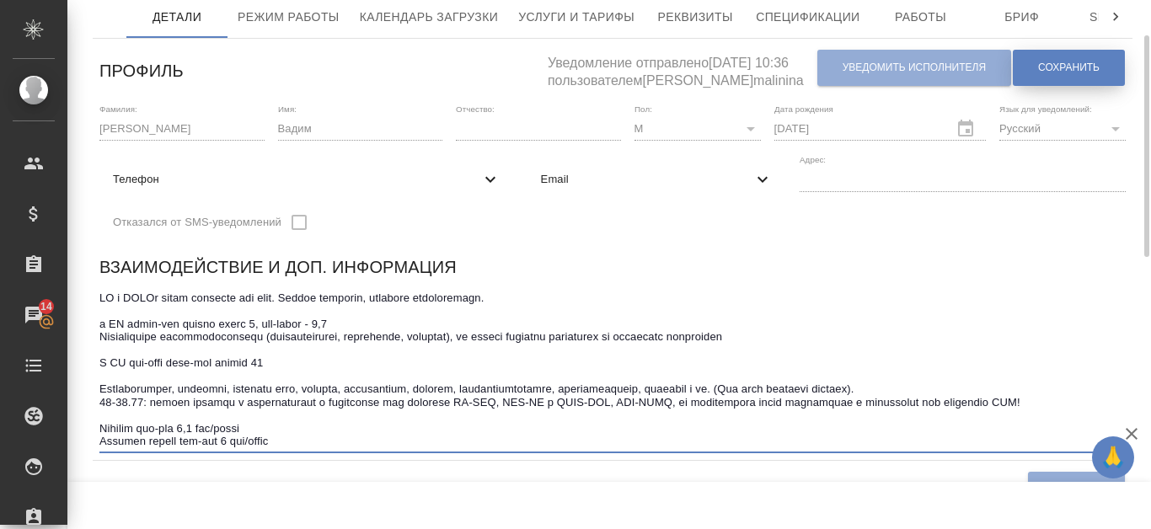
type textarea "ФР и ПОРТу можно отдавать под ключ. Делает вдумчиво, подходит ответственно. в Я…"
click at [1065, 79] on button "Сохранить" at bounding box center [1069, 68] width 112 height 36
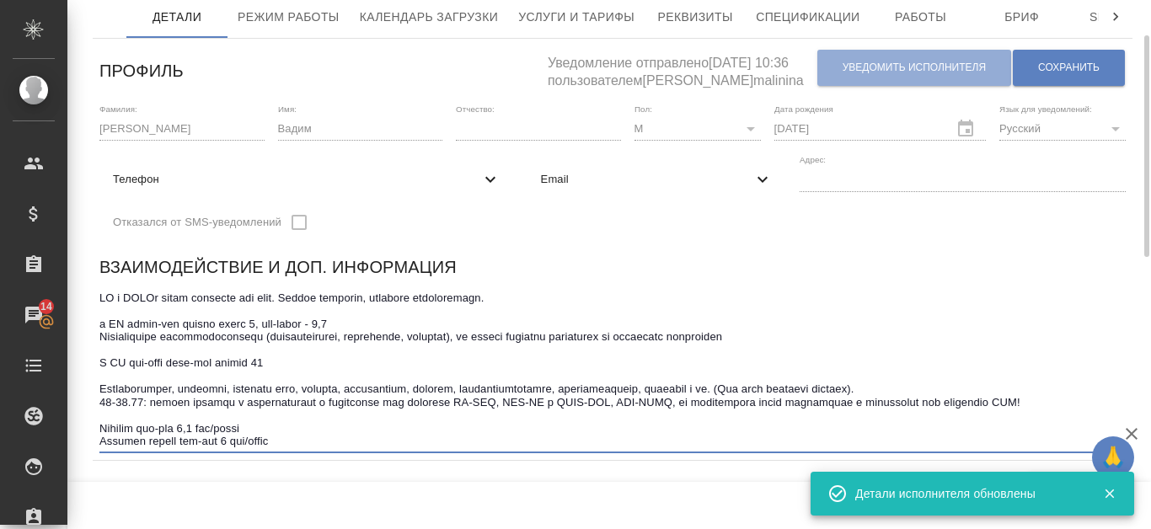
drag, startPoint x: 99, startPoint y: 405, endPoint x: 1088, endPoint y: 404, distance: 988.9
click at [1088, 404] on textarea at bounding box center [612, 369] width 1026 height 156
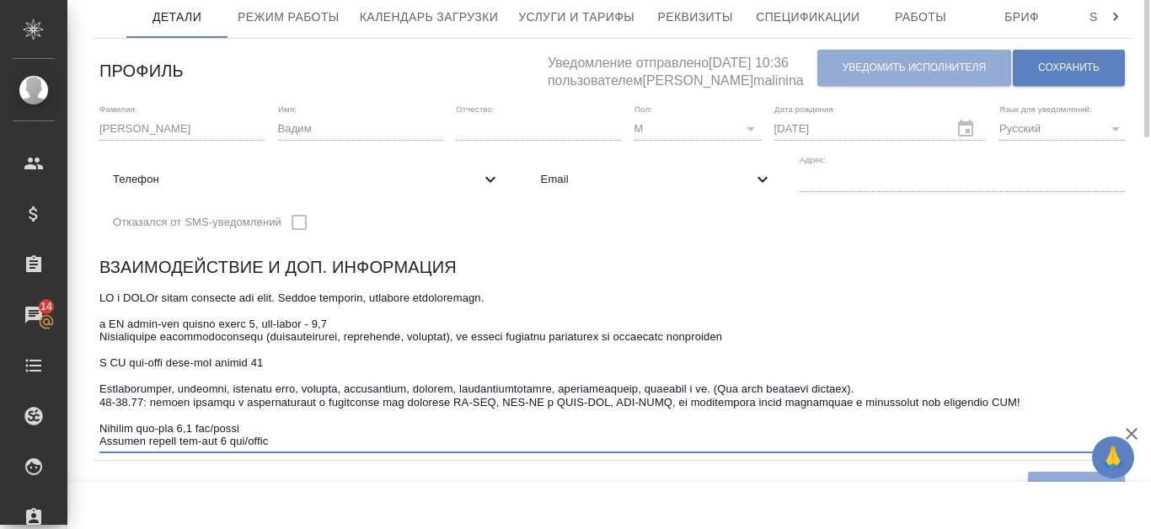
scroll to position [0, 0]
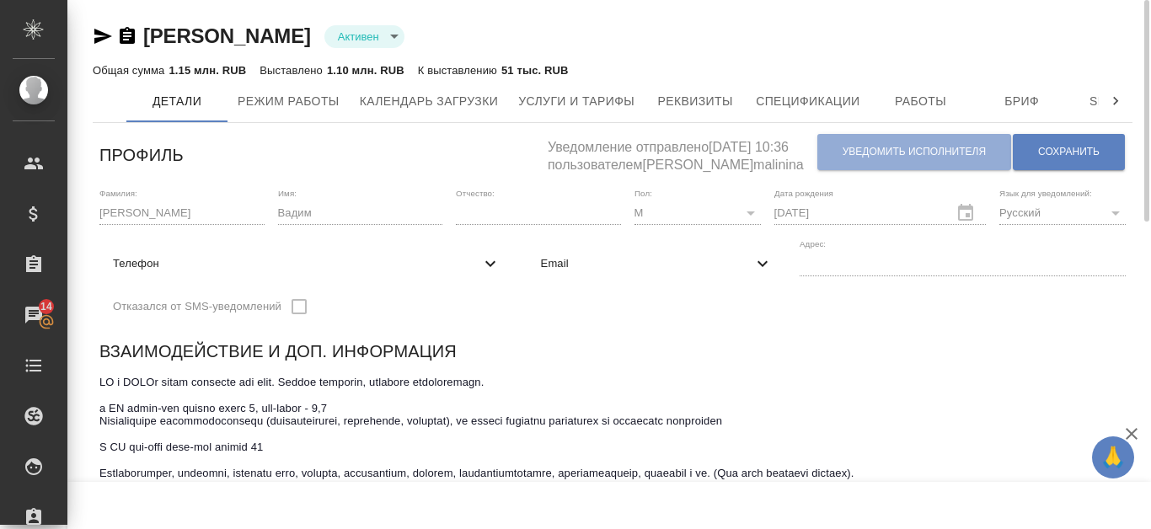
click at [124, 35] on icon "button" at bounding box center [127, 35] width 15 height 17
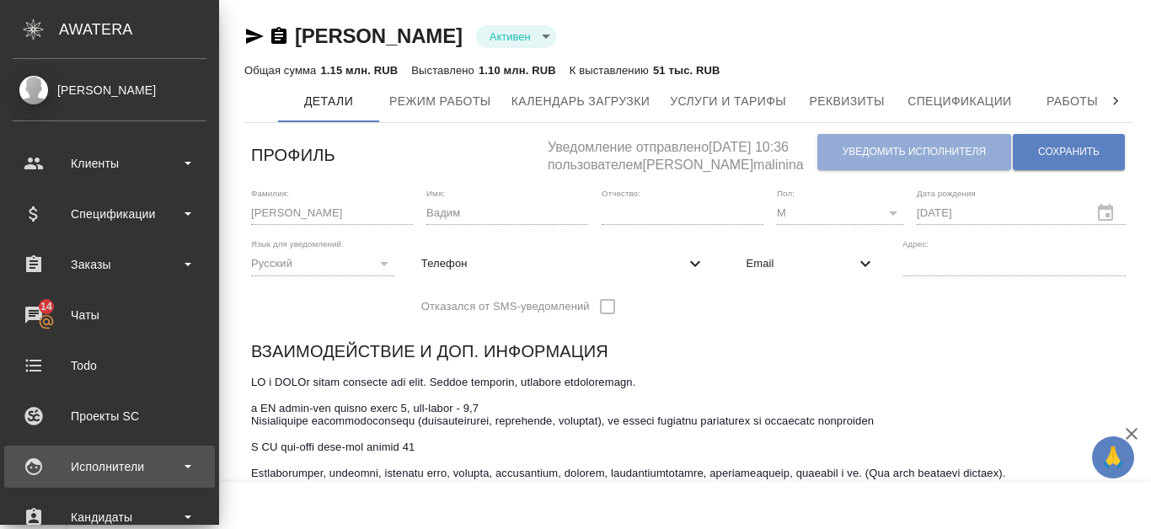
click at [137, 463] on div "Исполнители" at bounding box center [110, 466] width 194 height 25
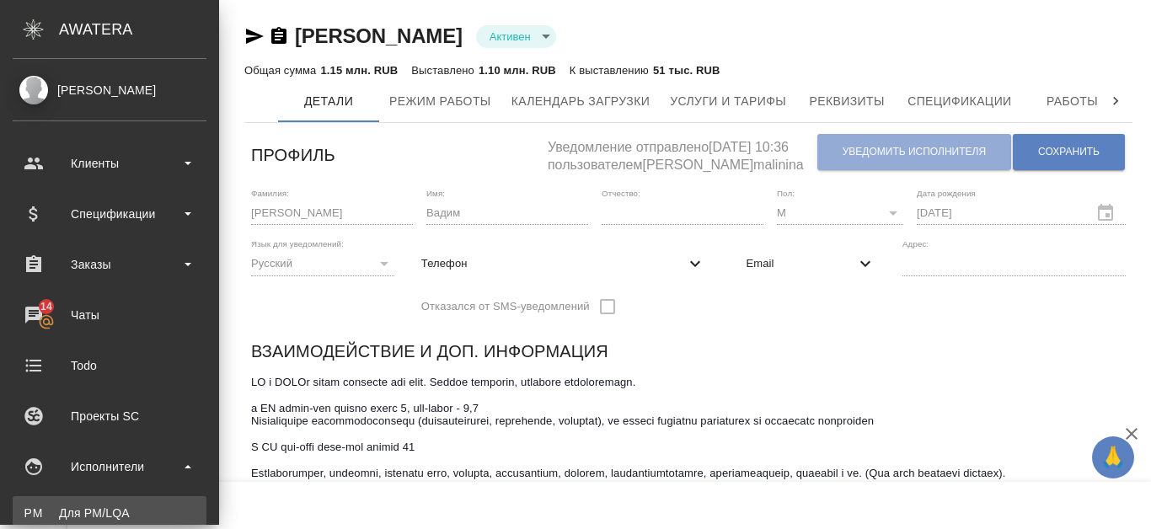
click at [132, 499] on link "PM Для PM/LQA" at bounding box center [110, 513] width 194 height 34
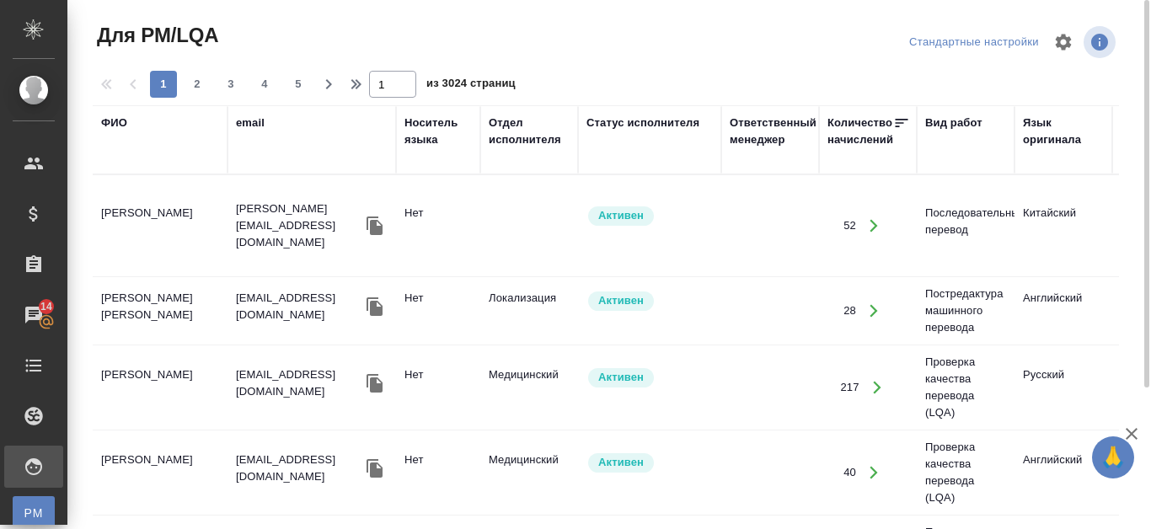
click at [111, 121] on div "ФИО" at bounding box center [114, 123] width 26 height 17
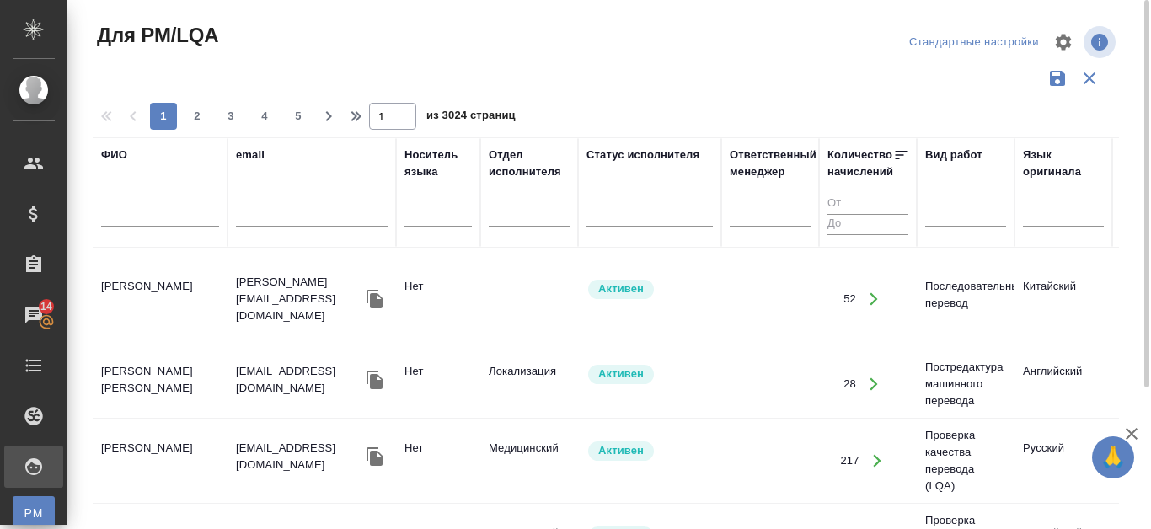
click at [145, 222] on input "text" at bounding box center [160, 216] width 118 height 21
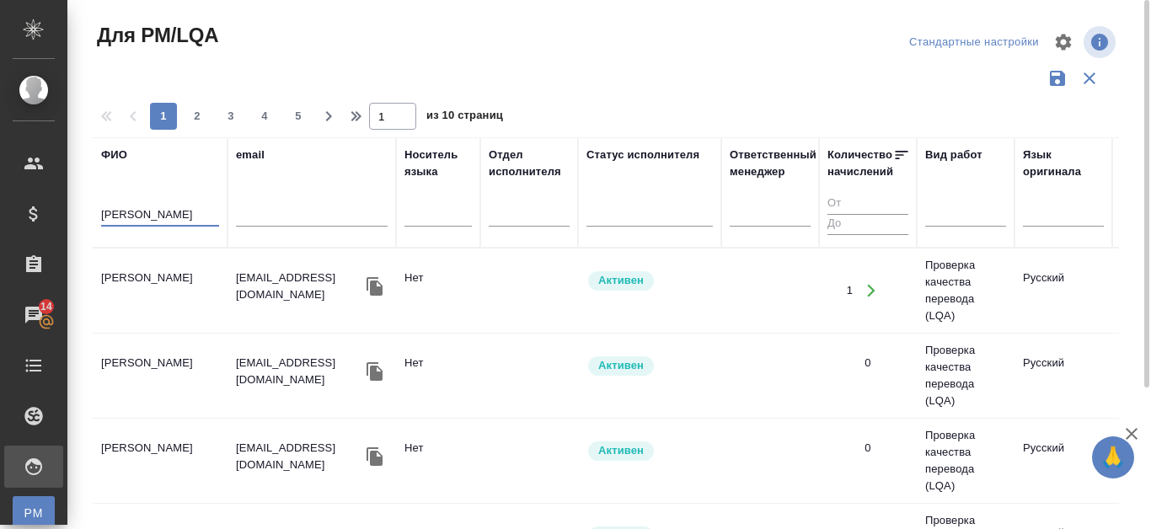
type input "Попова Ев"
click at [133, 281] on td "Попова Евгения" at bounding box center [160, 290] width 135 height 59
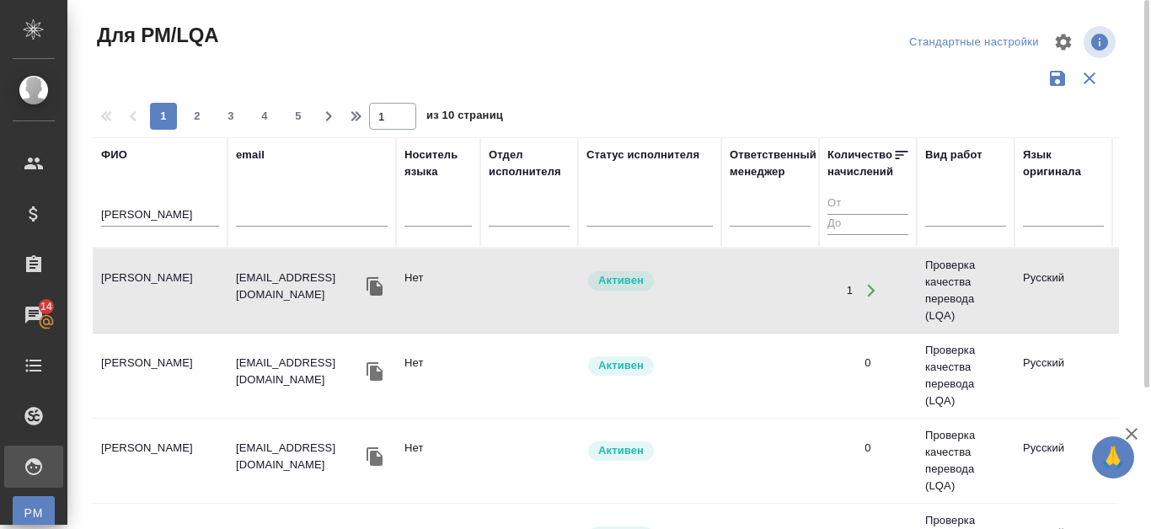
click at [134, 281] on td "Попова Евгения" at bounding box center [160, 290] width 135 height 59
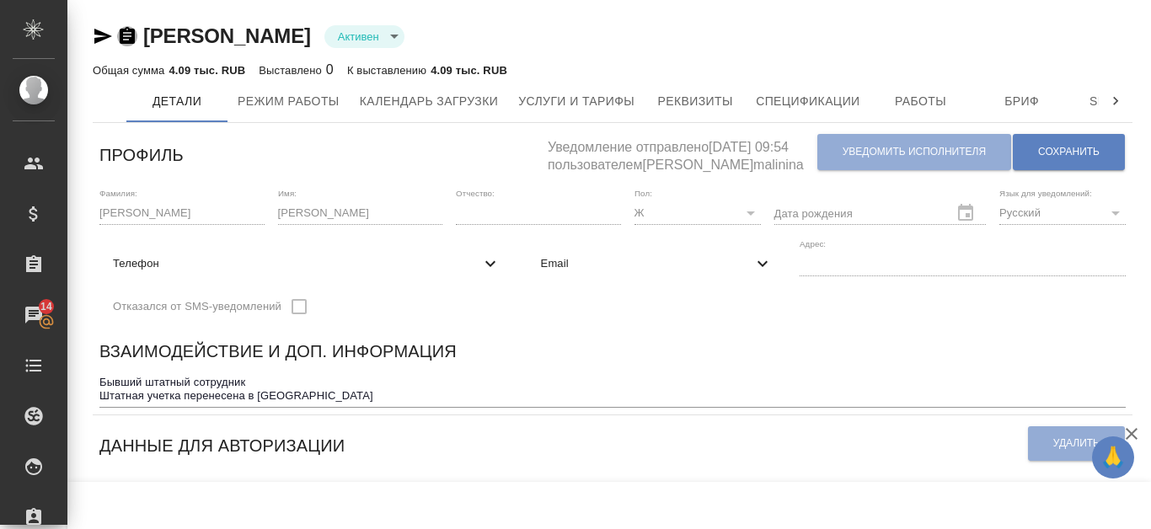
click at [122, 36] on icon "button" at bounding box center [127, 35] width 15 height 17
